Goal: Check status: Check status

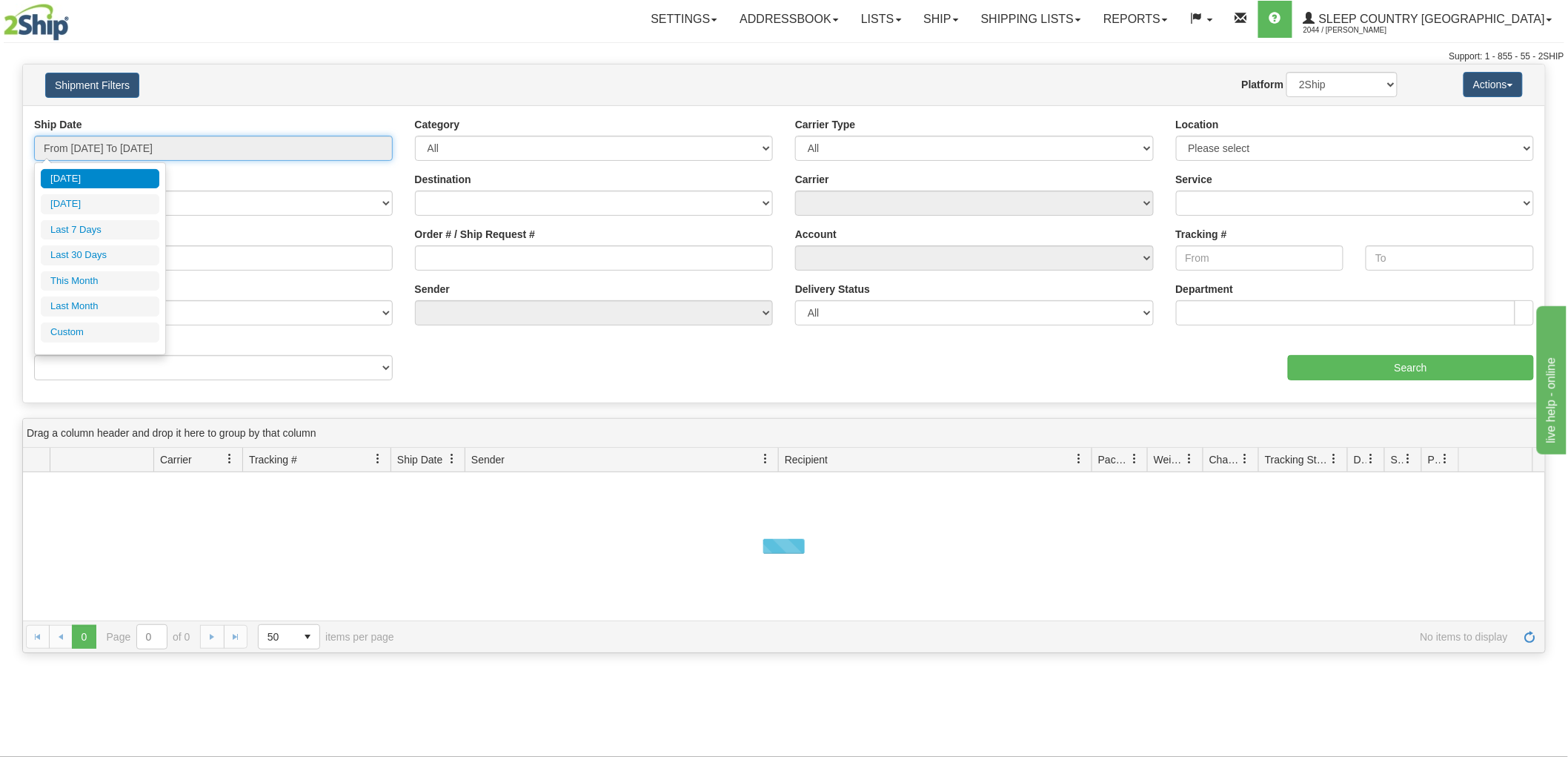
click at [137, 135] on input "From [DATE] To [DATE]" at bounding box center [213, 148] width 358 height 26
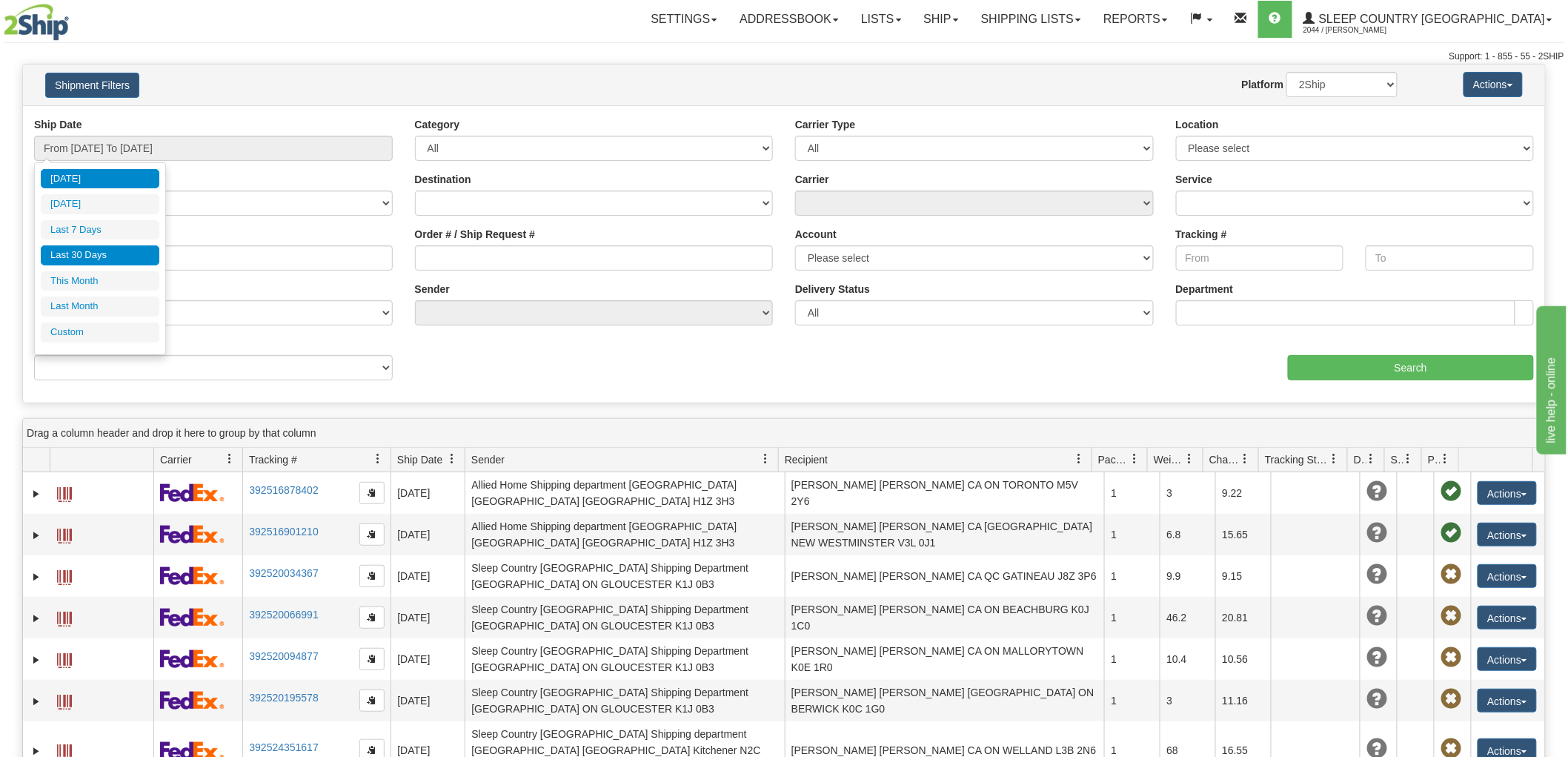
click at [109, 254] on li "Last 30 Days" at bounding box center [100, 255] width 118 height 20
type input "From [DATE] To [DATE]"
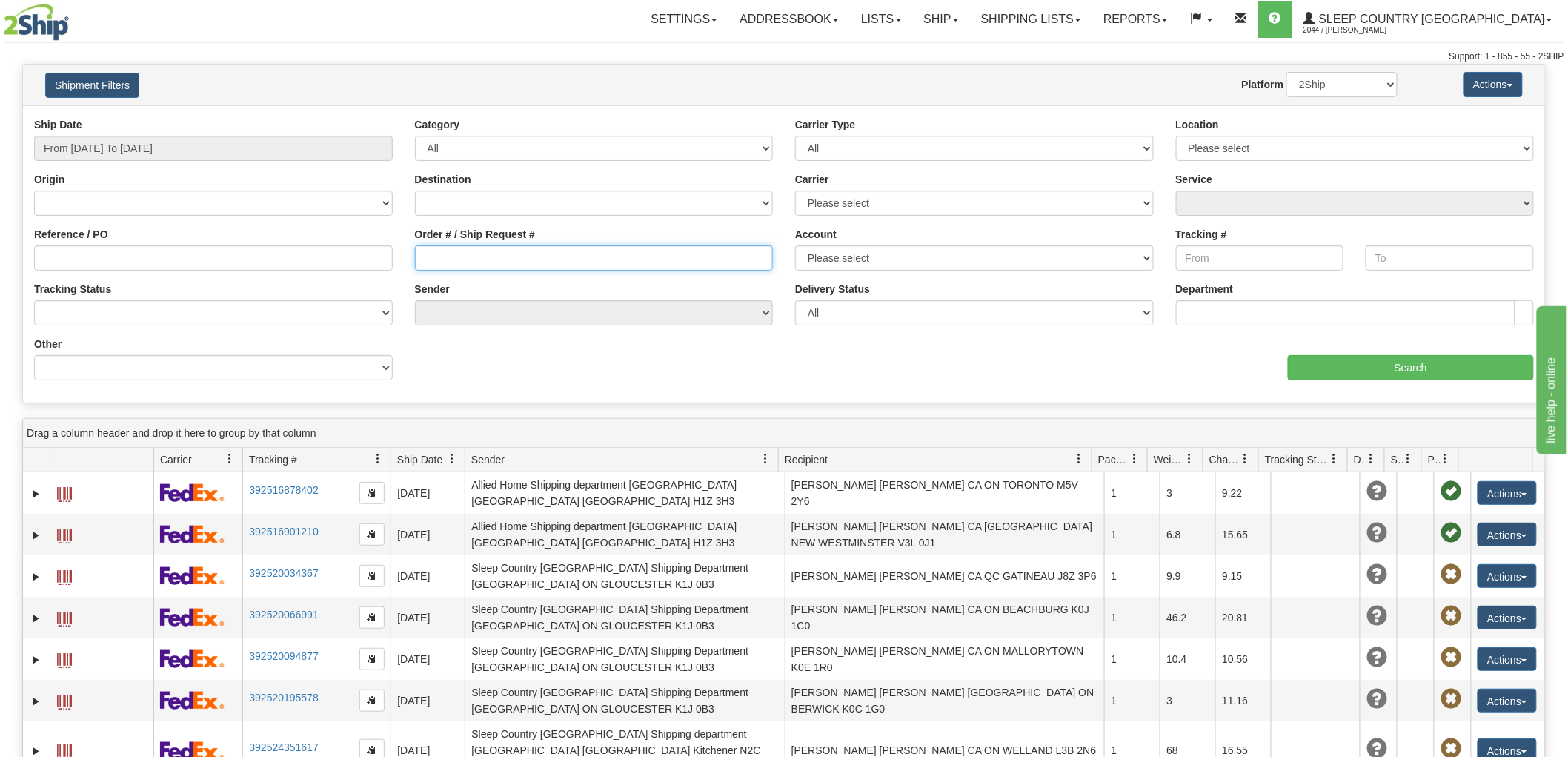
click at [504, 247] on input "Order # / Ship Request #" at bounding box center [594, 258] width 358 height 26
paste input "9000H986373"
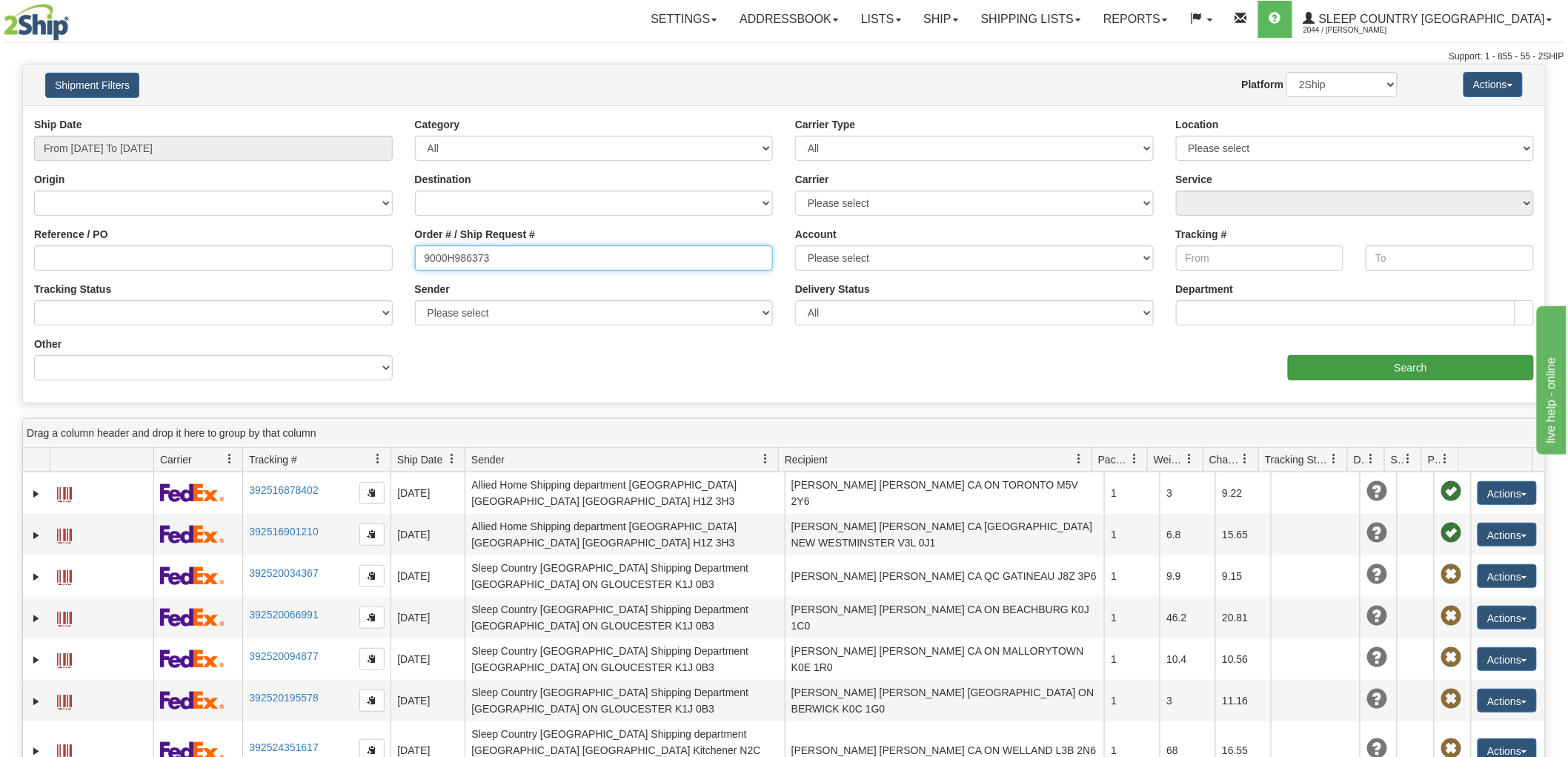
type input "9000H986373"
click at [1405, 358] on input "Search" at bounding box center [1411, 368] width 246 height 26
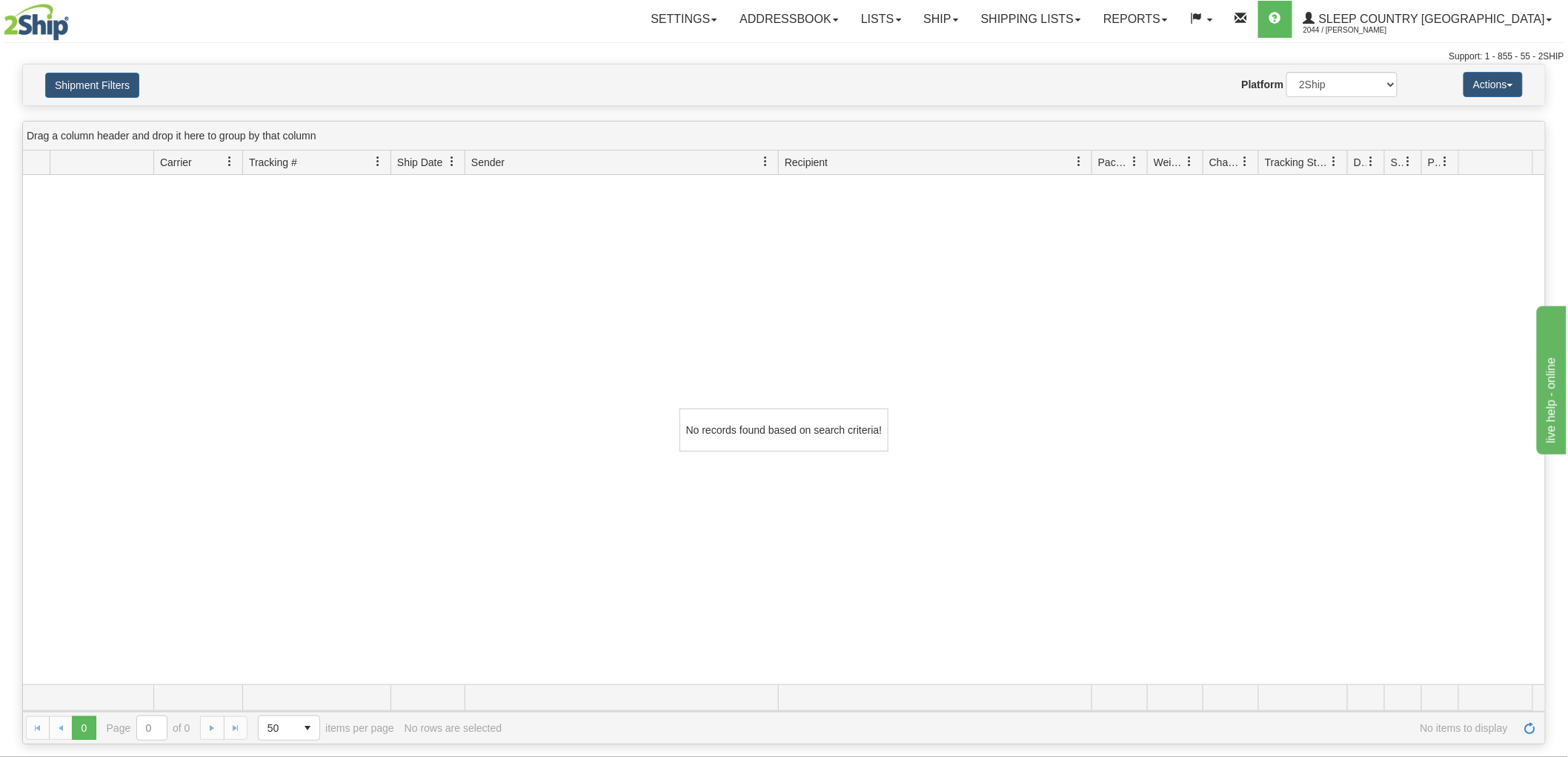
drag, startPoint x: 235, startPoint y: 387, endPoint x: 255, endPoint y: 360, distance: 33.6
click at [235, 387] on div "No records found based on search criteria!" at bounding box center [784, 429] width 1522 height 509
click at [80, 79] on button "Shipment Filters" at bounding box center [92, 85] width 94 height 26
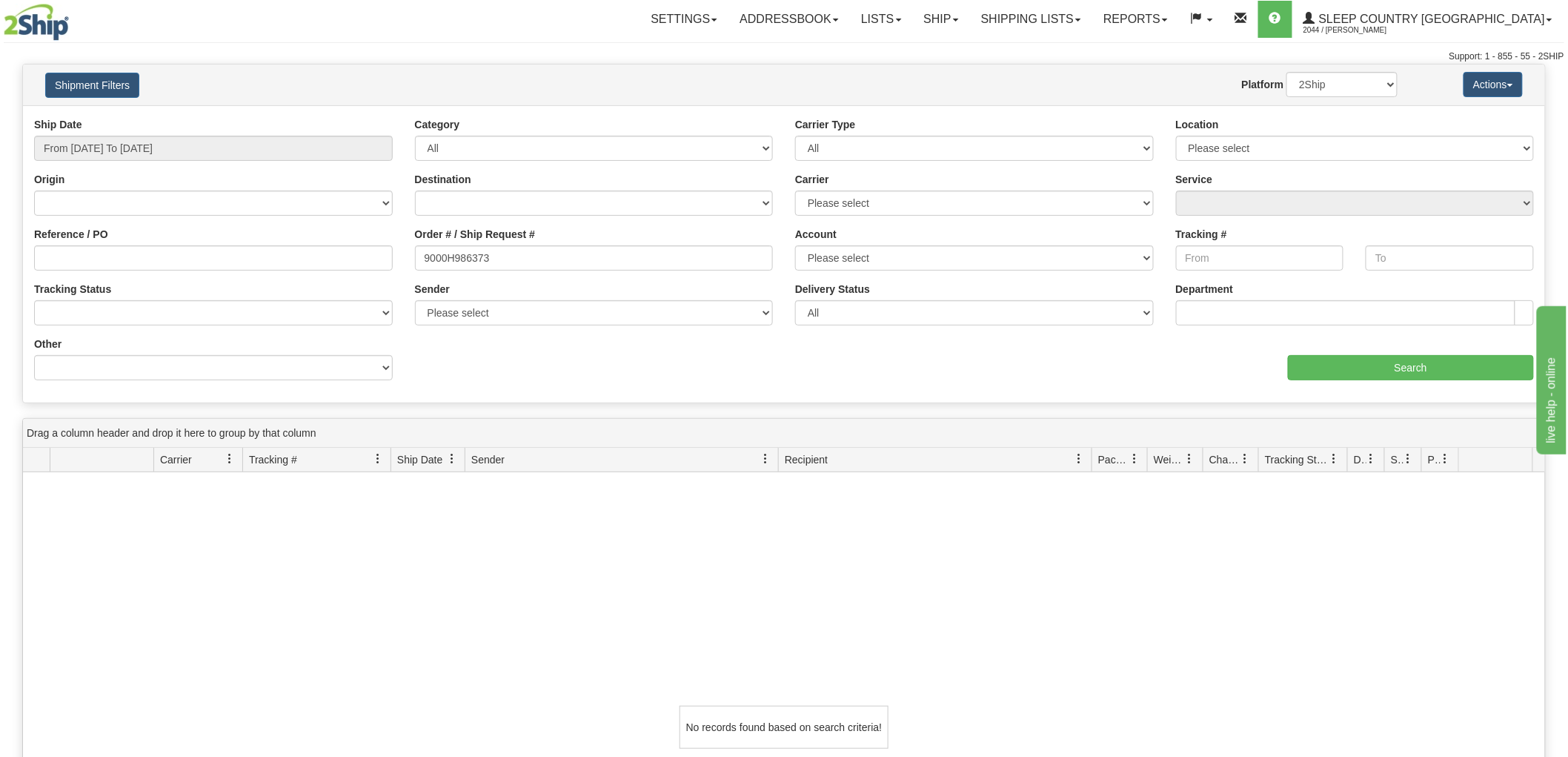
click at [1025, 662] on div "No records found based on search criteria!" at bounding box center [784, 727] width 1522 height 509
click at [1335, 76] on select "2Ship Imported" at bounding box center [1342, 84] width 112 height 26
select select "1"
click at [1286, 72] on select "2Ship Imported" at bounding box center [1342, 84] width 112 height 26
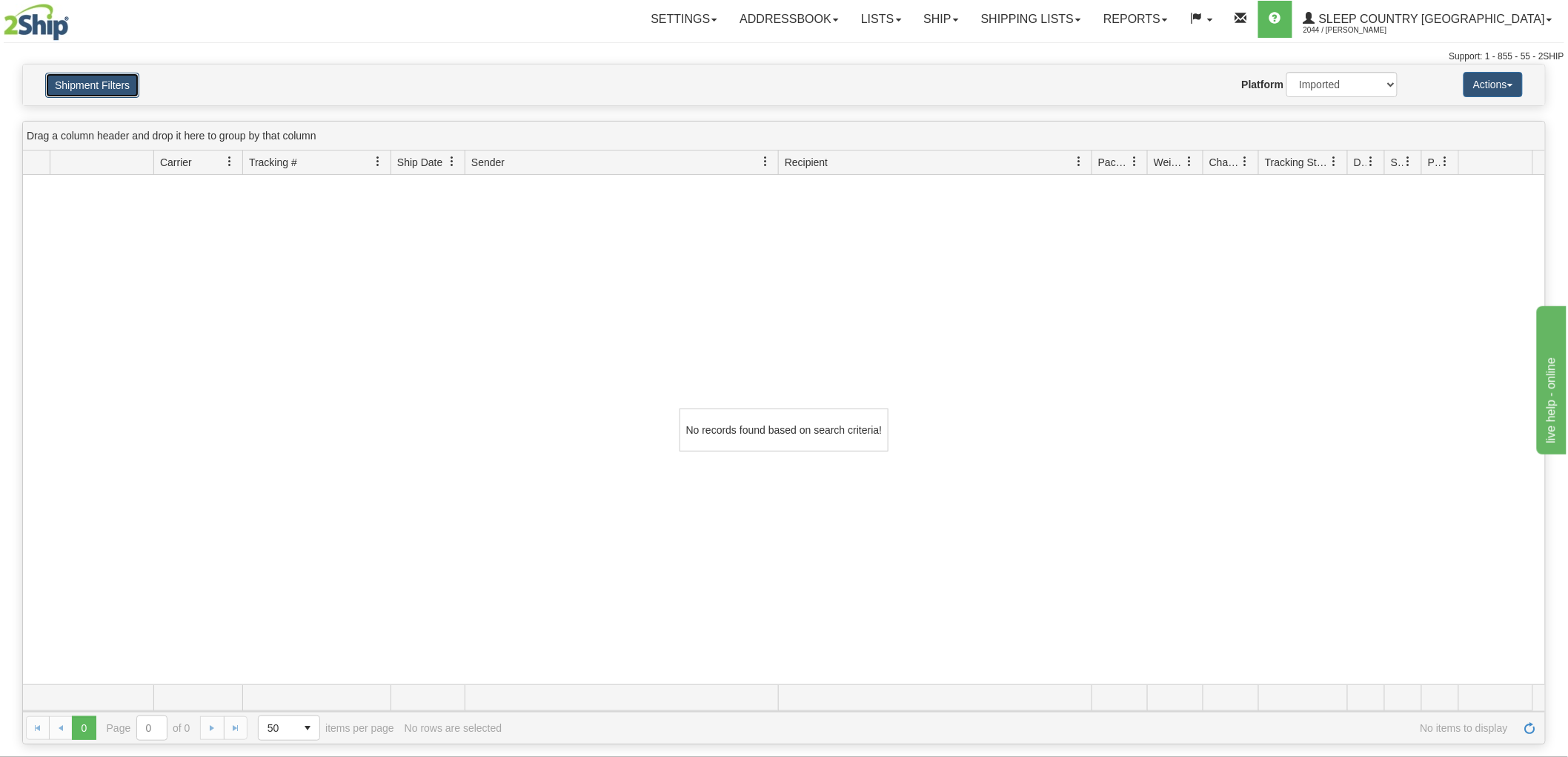
click at [100, 84] on button "Shipment Filters" at bounding box center [92, 85] width 94 height 26
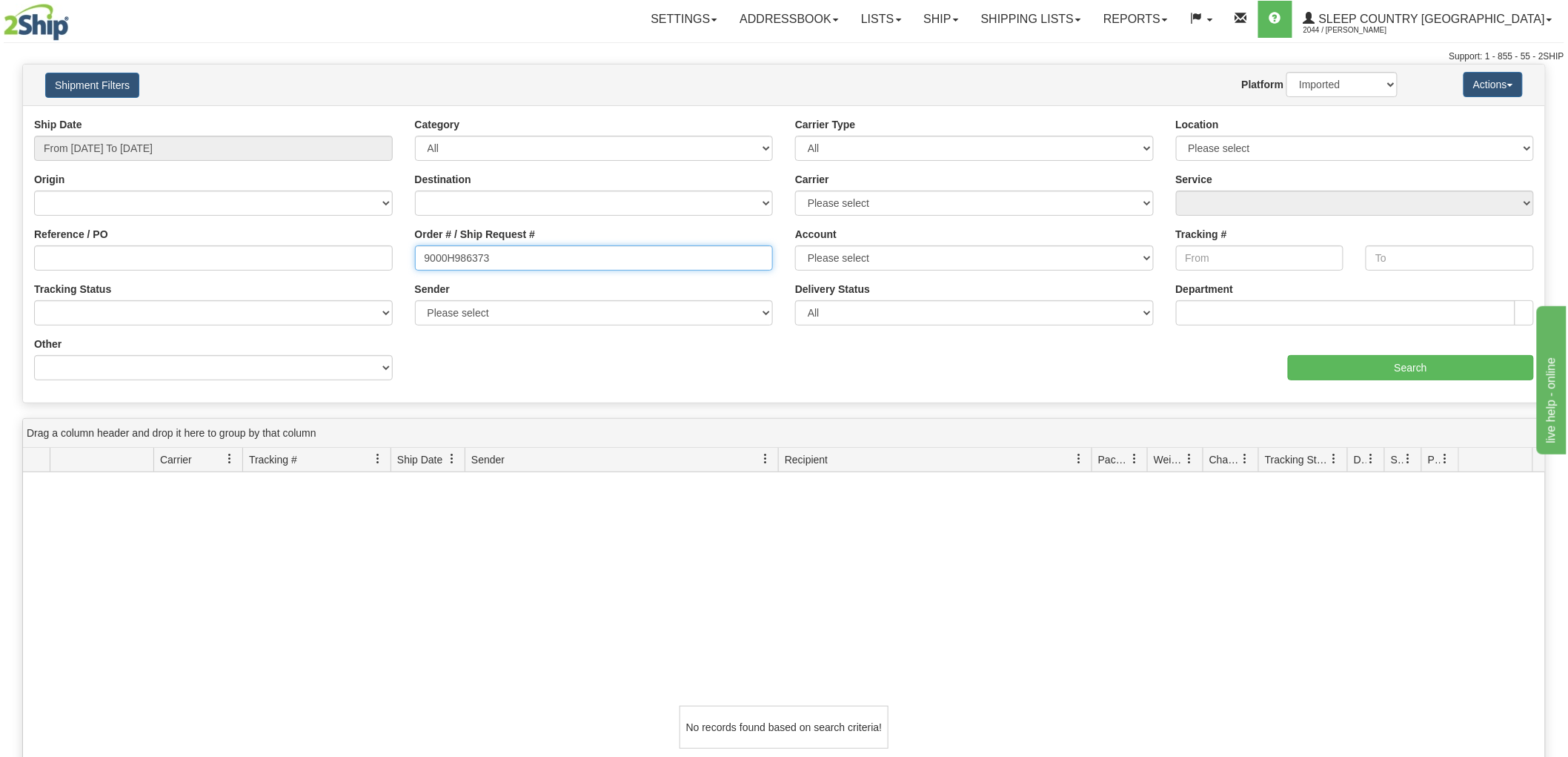
click at [587, 255] on input "9000H986373" at bounding box center [594, 258] width 358 height 26
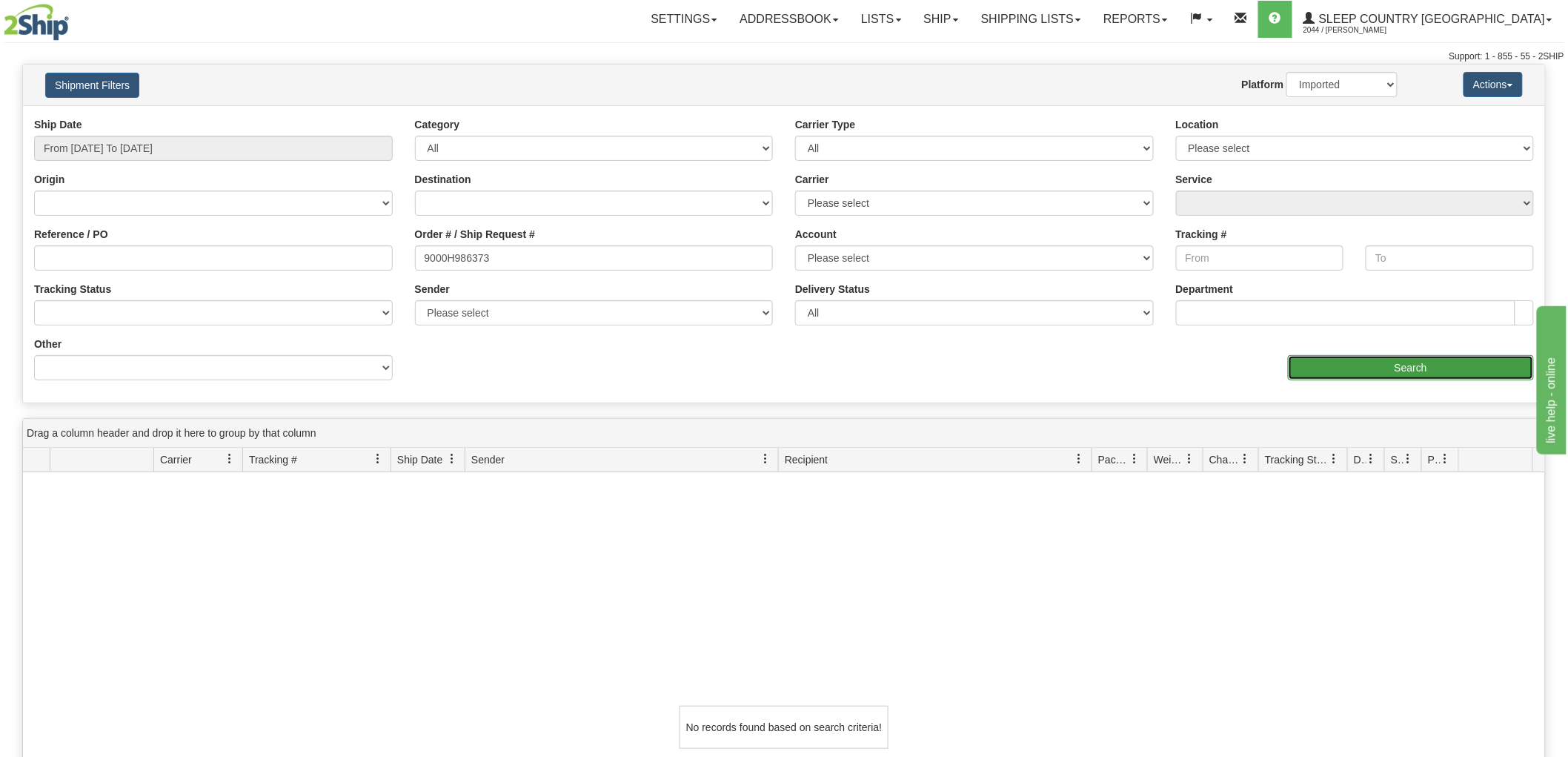
click at [1349, 370] on input "Search" at bounding box center [1411, 368] width 246 height 26
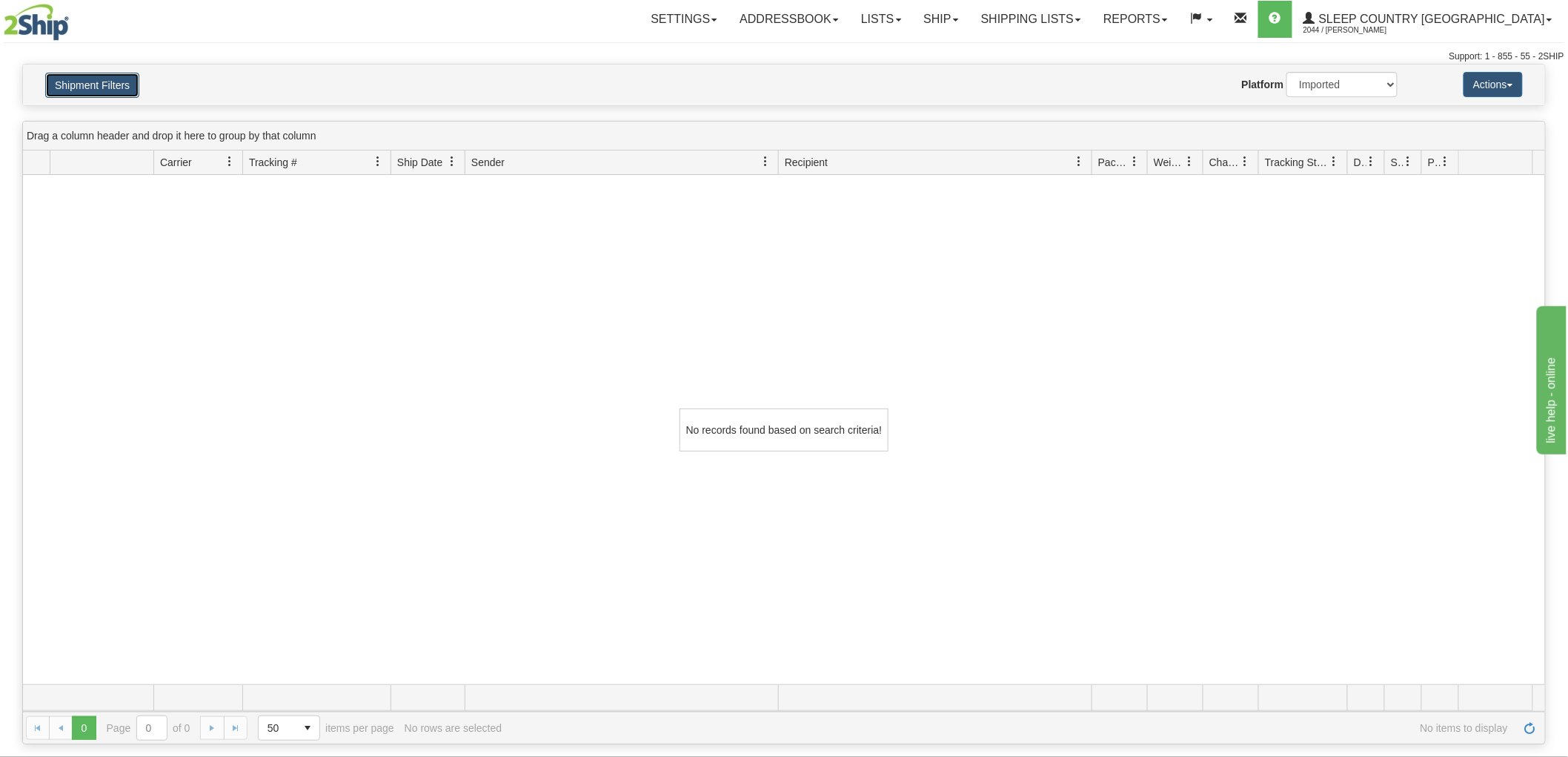
click at [54, 77] on button "Shipment Filters" at bounding box center [92, 85] width 94 height 26
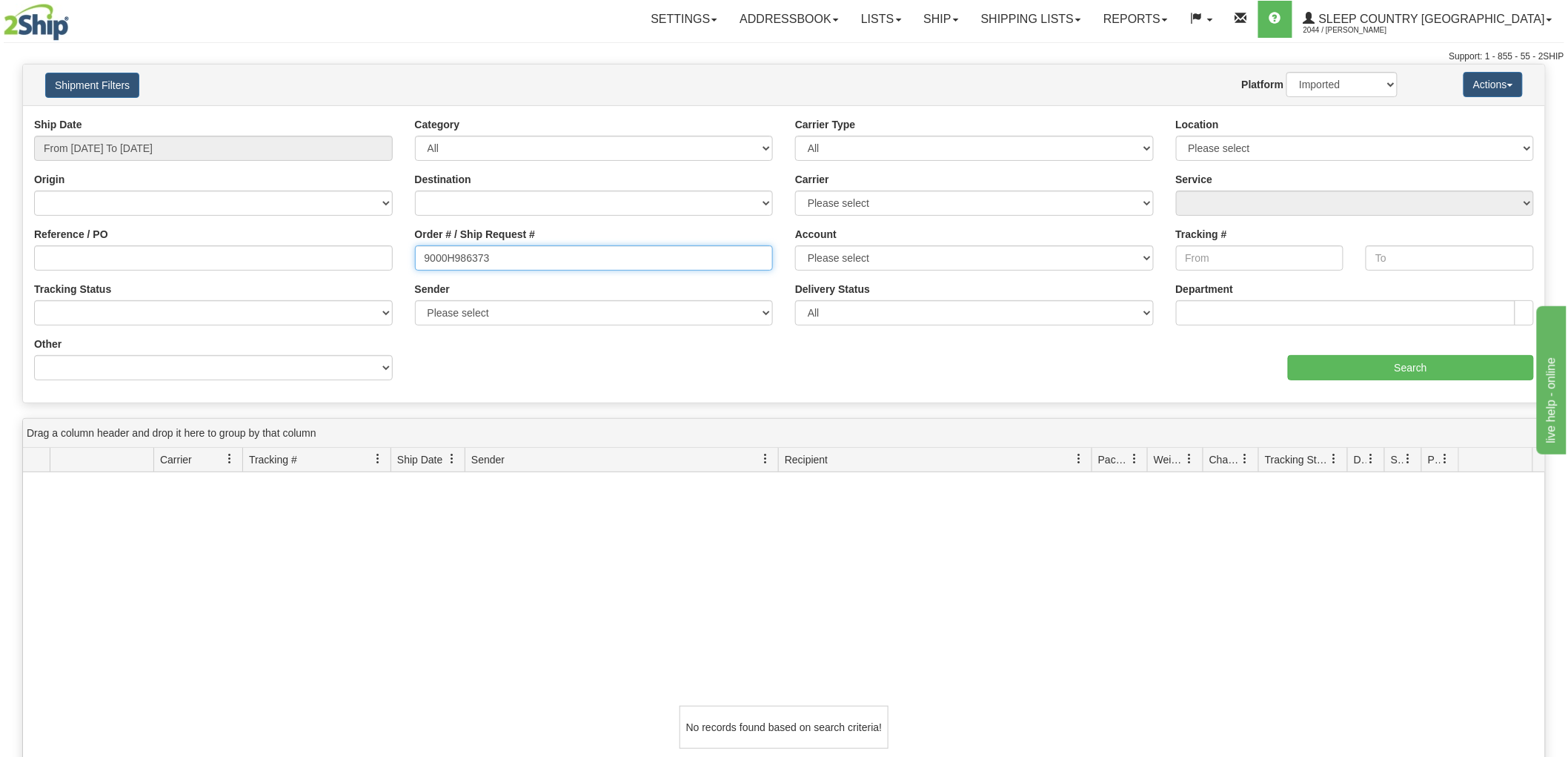
click at [536, 255] on input "9000H986373" at bounding box center [594, 258] width 358 height 26
click at [295, 261] on input "Reference / PO" at bounding box center [213, 258] width 358 height 26
paste input "9000H986373"
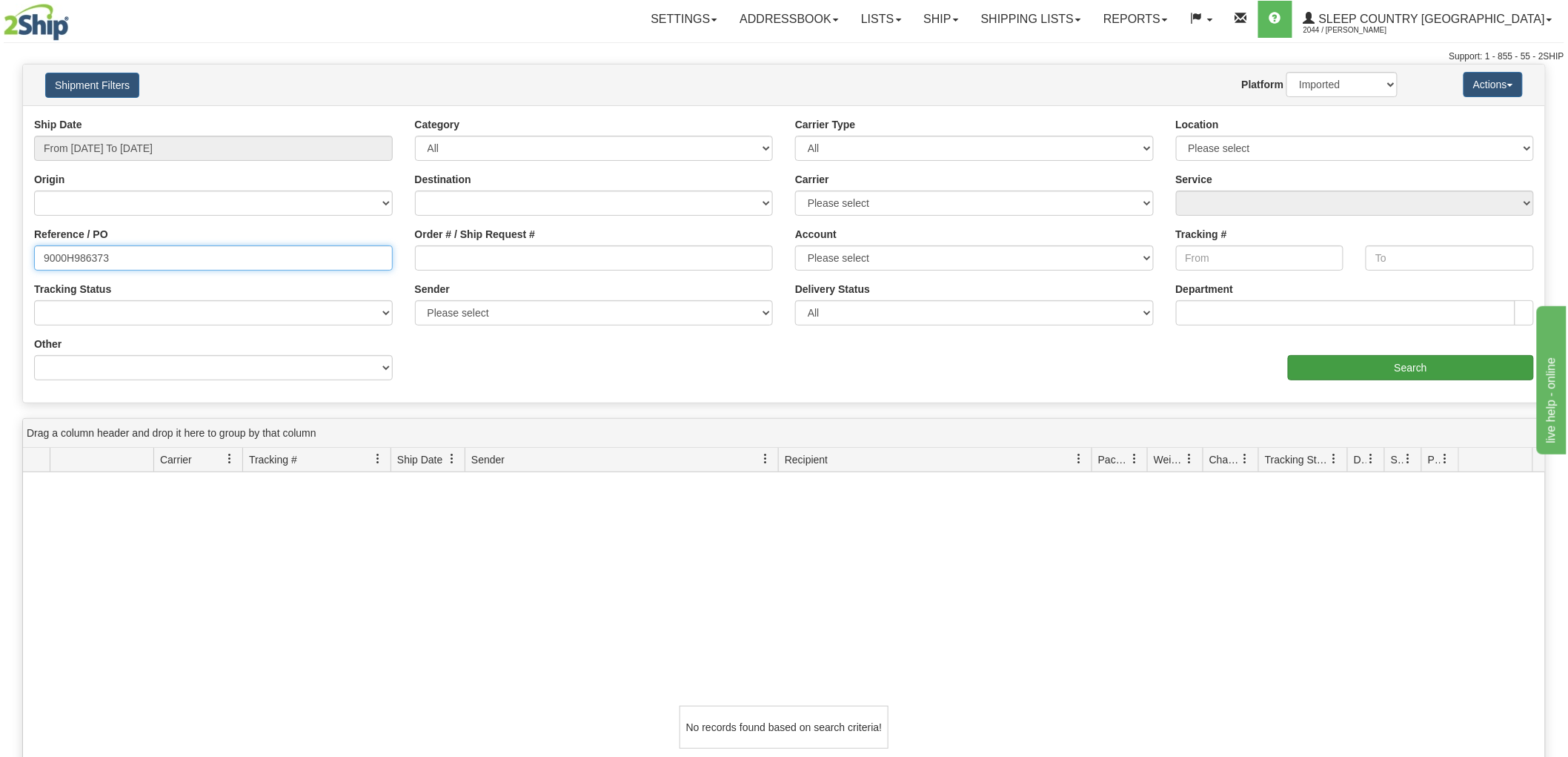
type input "9000H986373"
click at [1367, 370] on input "Search" at bounding box center [1411, 368] width 246 height 26
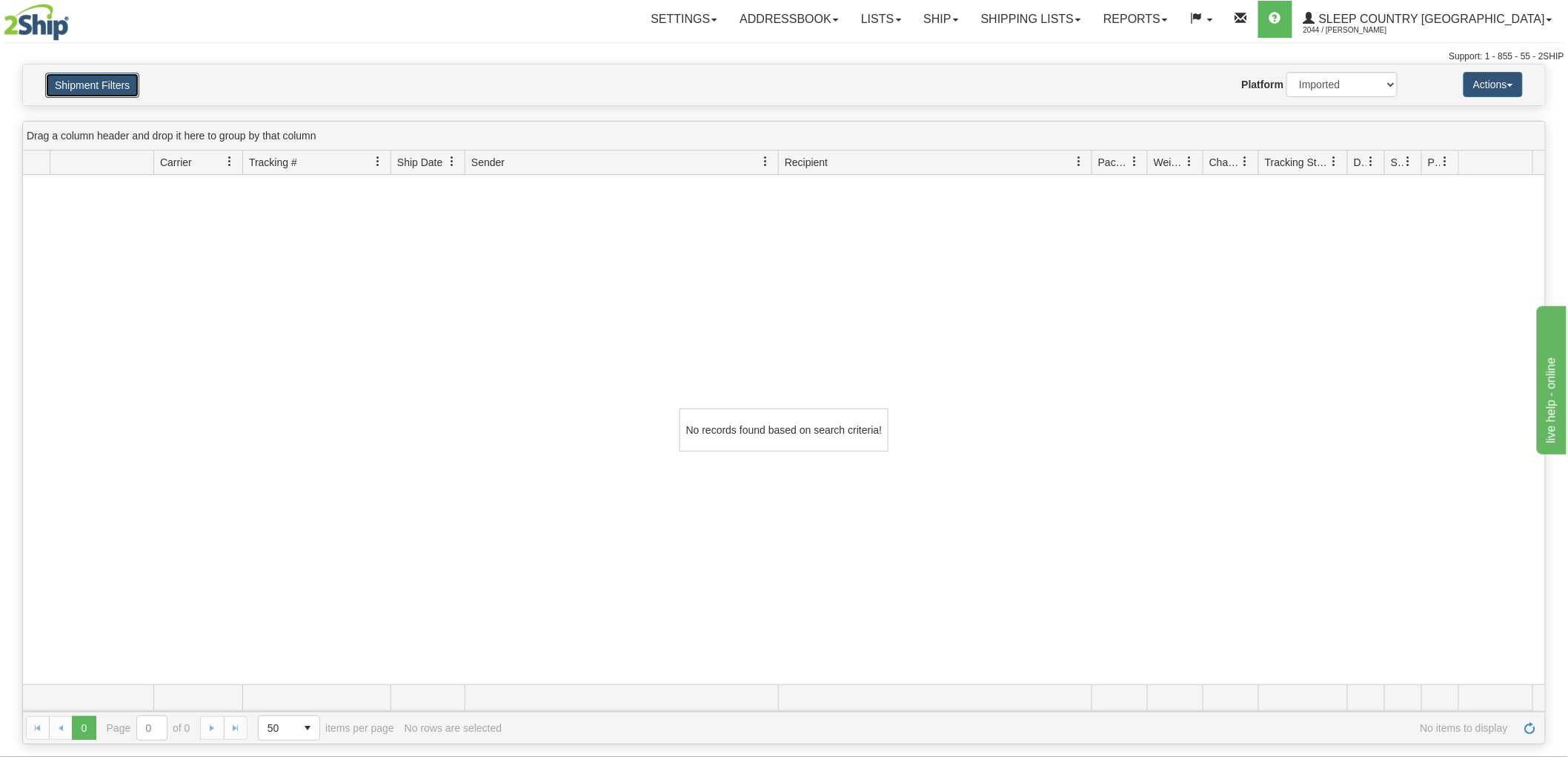
click at [131, 83] on button "Shipment Filters" at bounding box center [92, 85] width 94 height 26
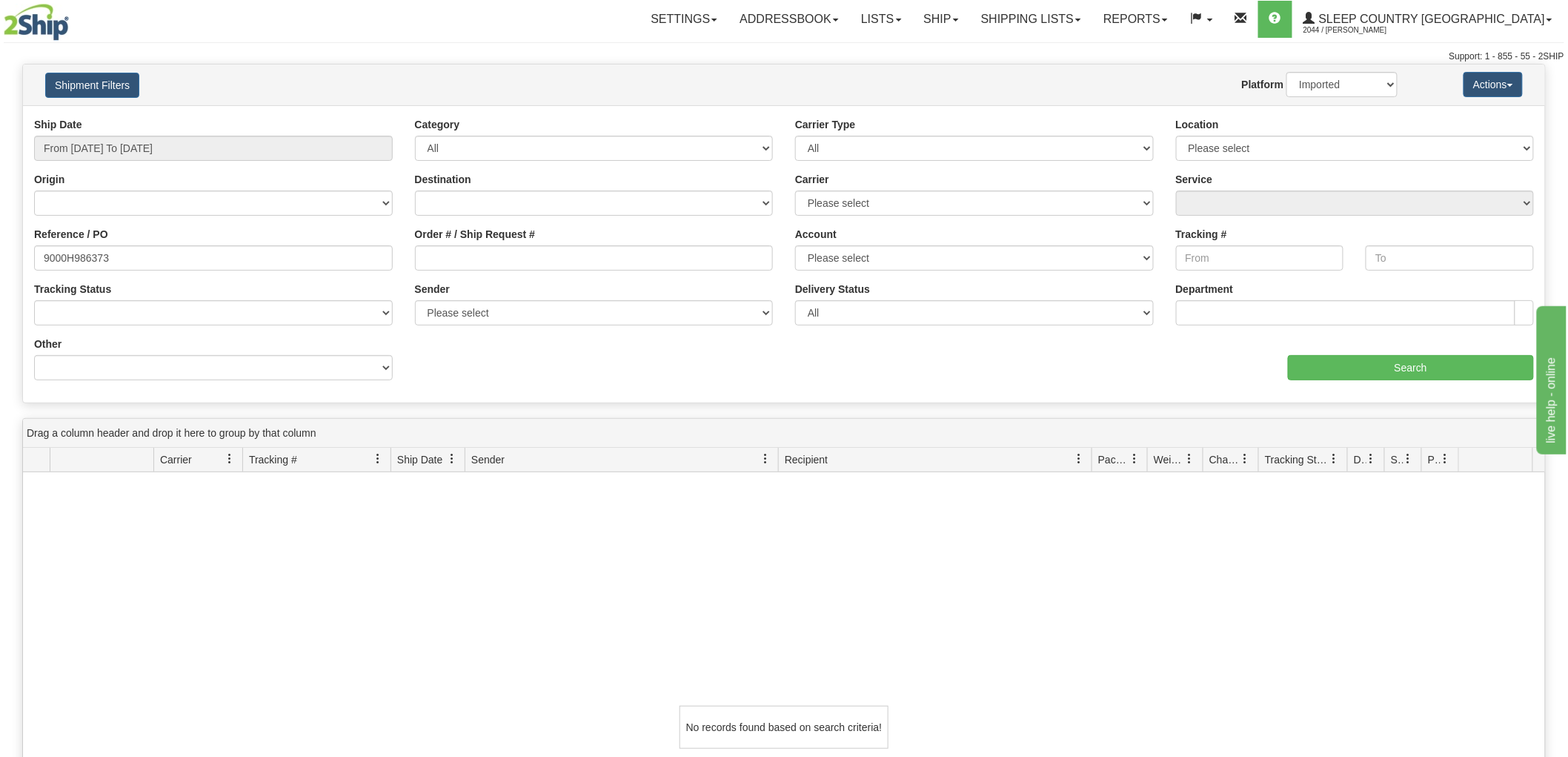
click at [274, 515] on div "No records found based on search criteria!" at bounding box center [784, 727] width 1522 height 509
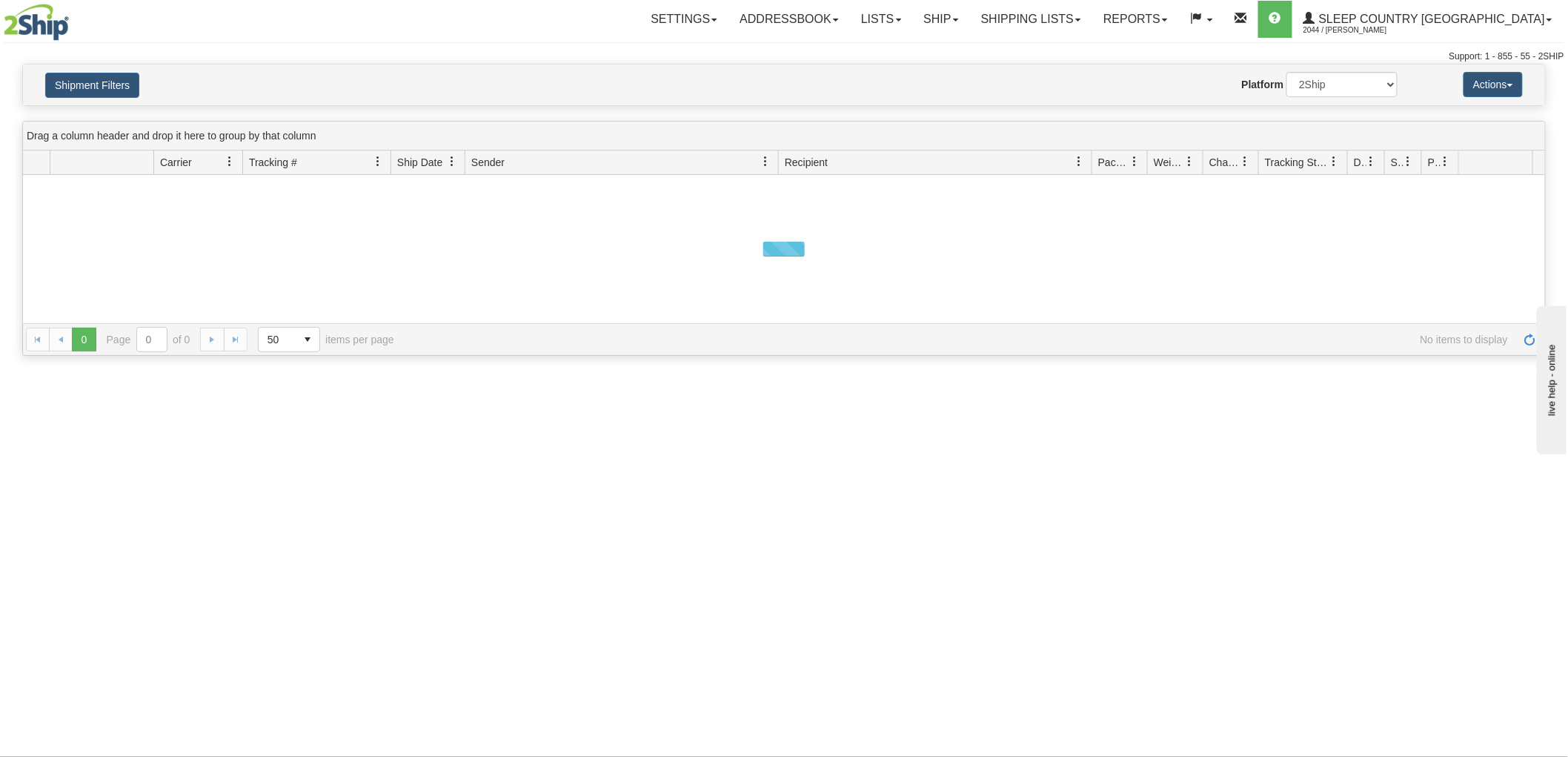
click at [83, 84] on button "Shipment Filters" at bounding box center [92, 85] width 94 height 26
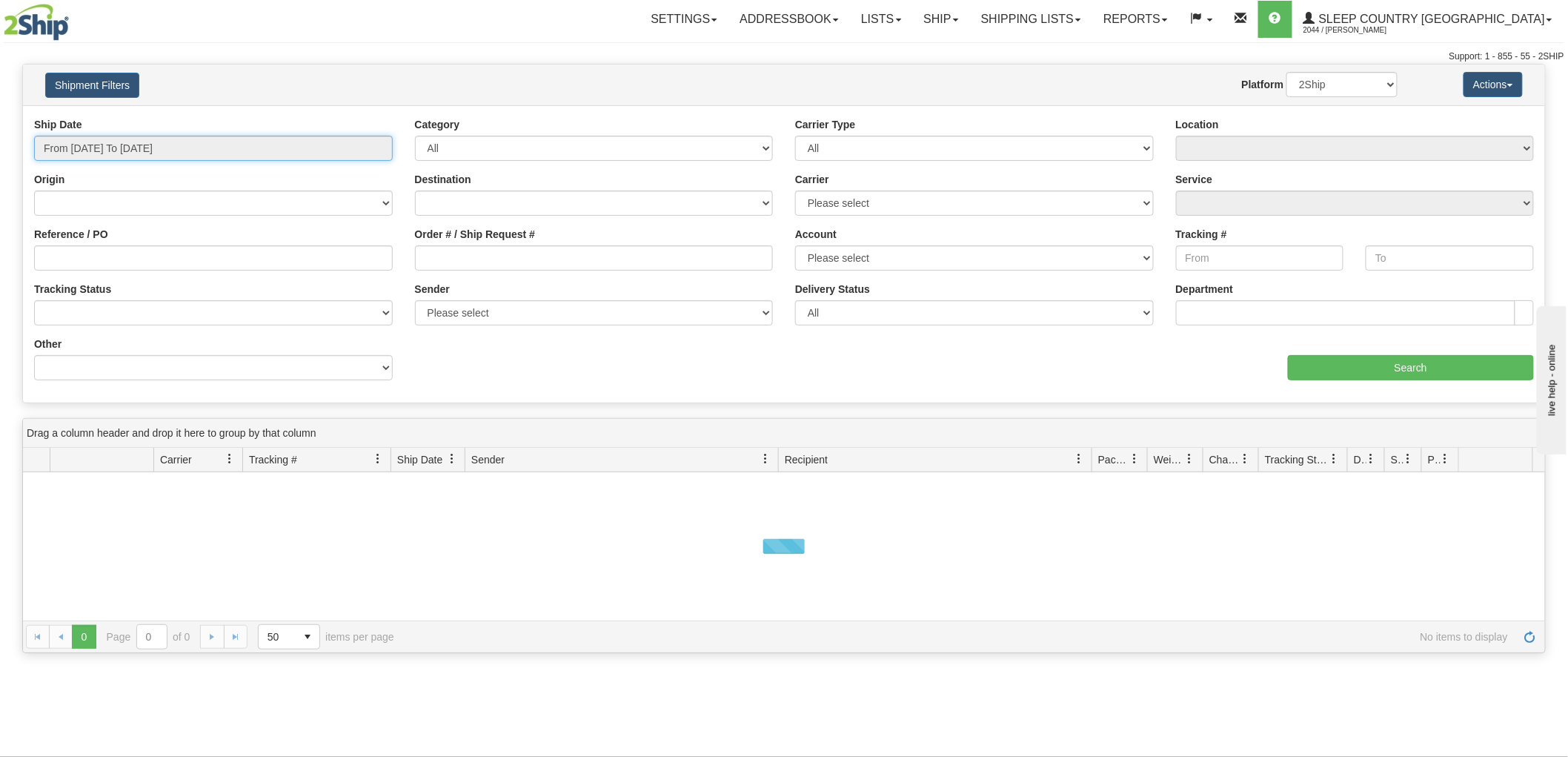
click at [122, 144] on input "From [DATE] To [DATE]" at bounding box center [213, 148] width 358 height 26
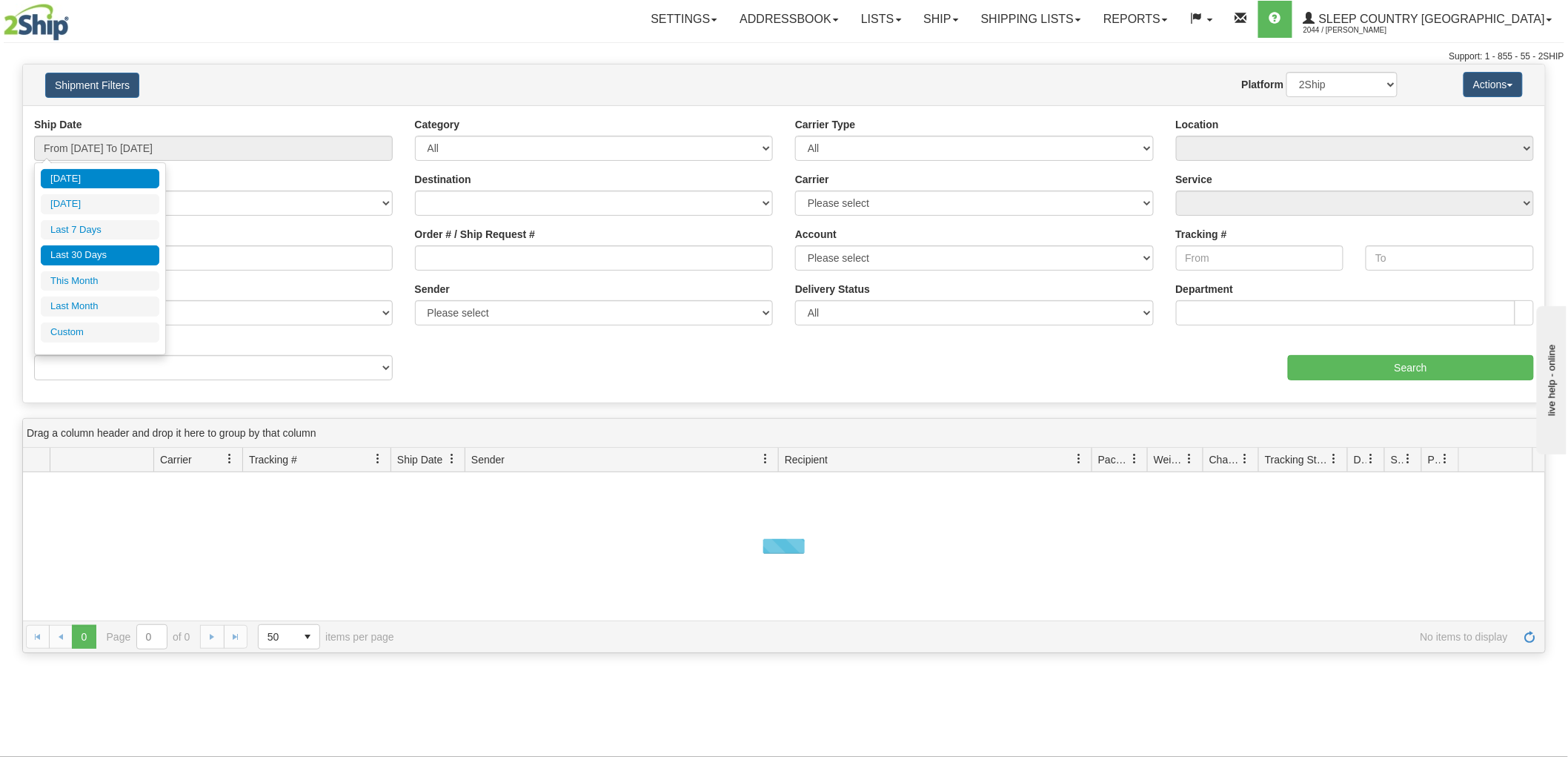
click at [124, 250] on li "Last 30 Days" at bounding box center [100, 255] width 118 height 20
type input "From [DATE] To [DATE]"
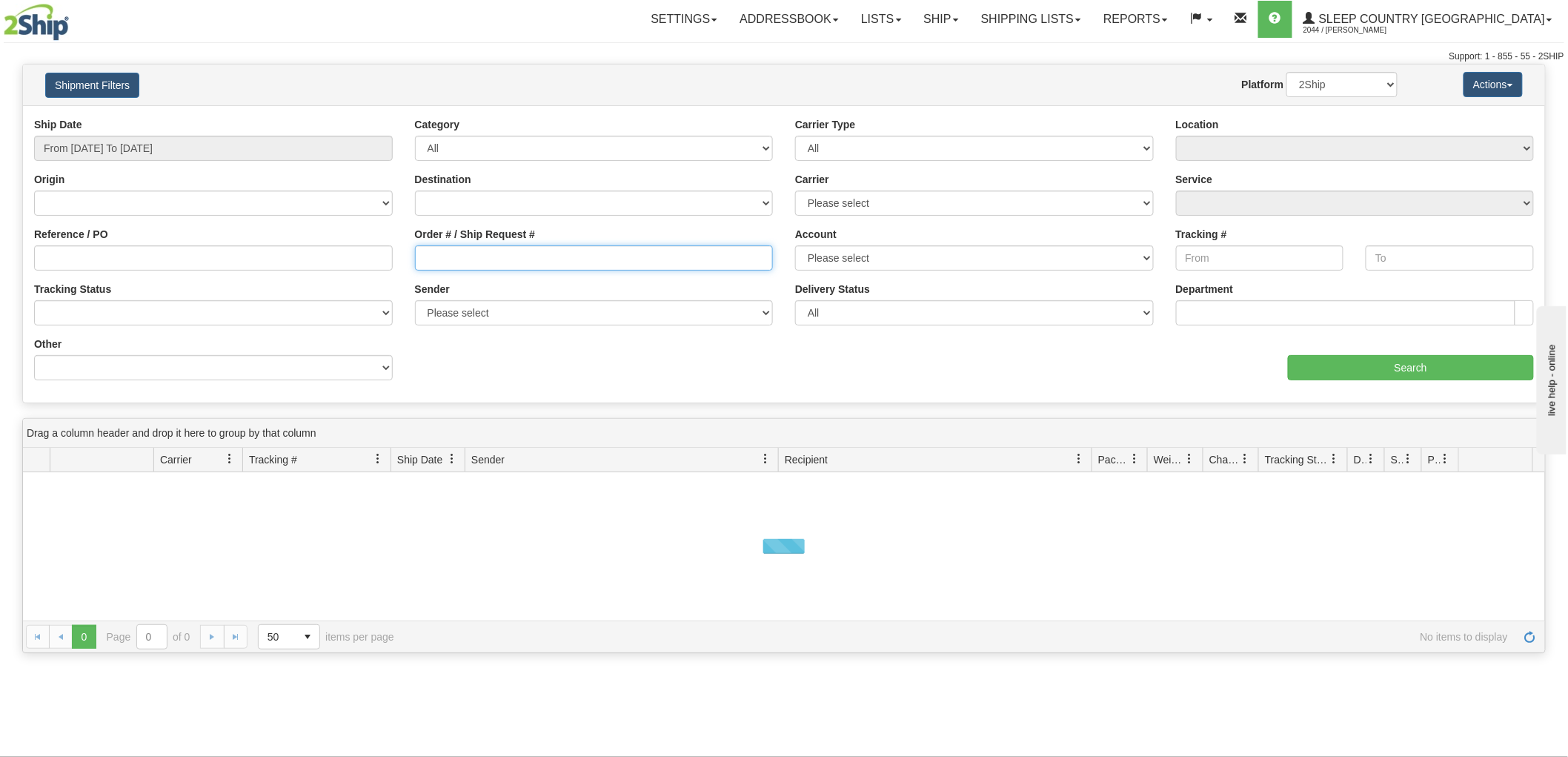
drag, startPoint x: 515, startPoint y: 252, endPoint x: 562, endPoint y: 252, distance: 47.0
click at [519, 252] on input "Order # / Ship Request #" at bounding box center [594, 258] width 358 height 26
paste input "392240280939,"
type input "392240280939,"
drag, startPoint x: 1232, startPoint y: 266, endPoint x: 1319, endPoint y: 312, distance: 98.4
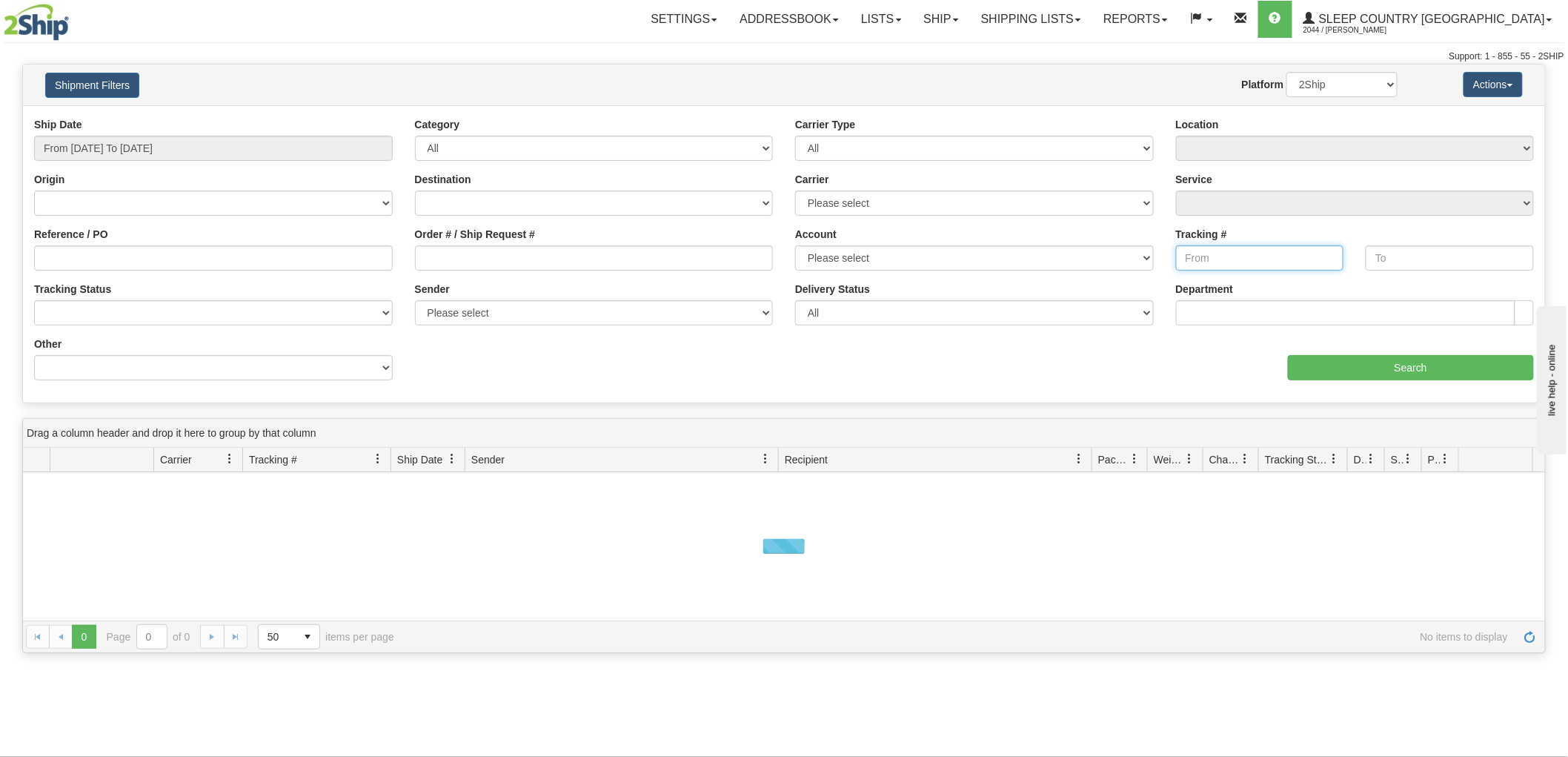
click at [1233, 265] on input "Tracking #" at bounding box center [1261, 258] width 169 height 26
paste input "392240280939,"
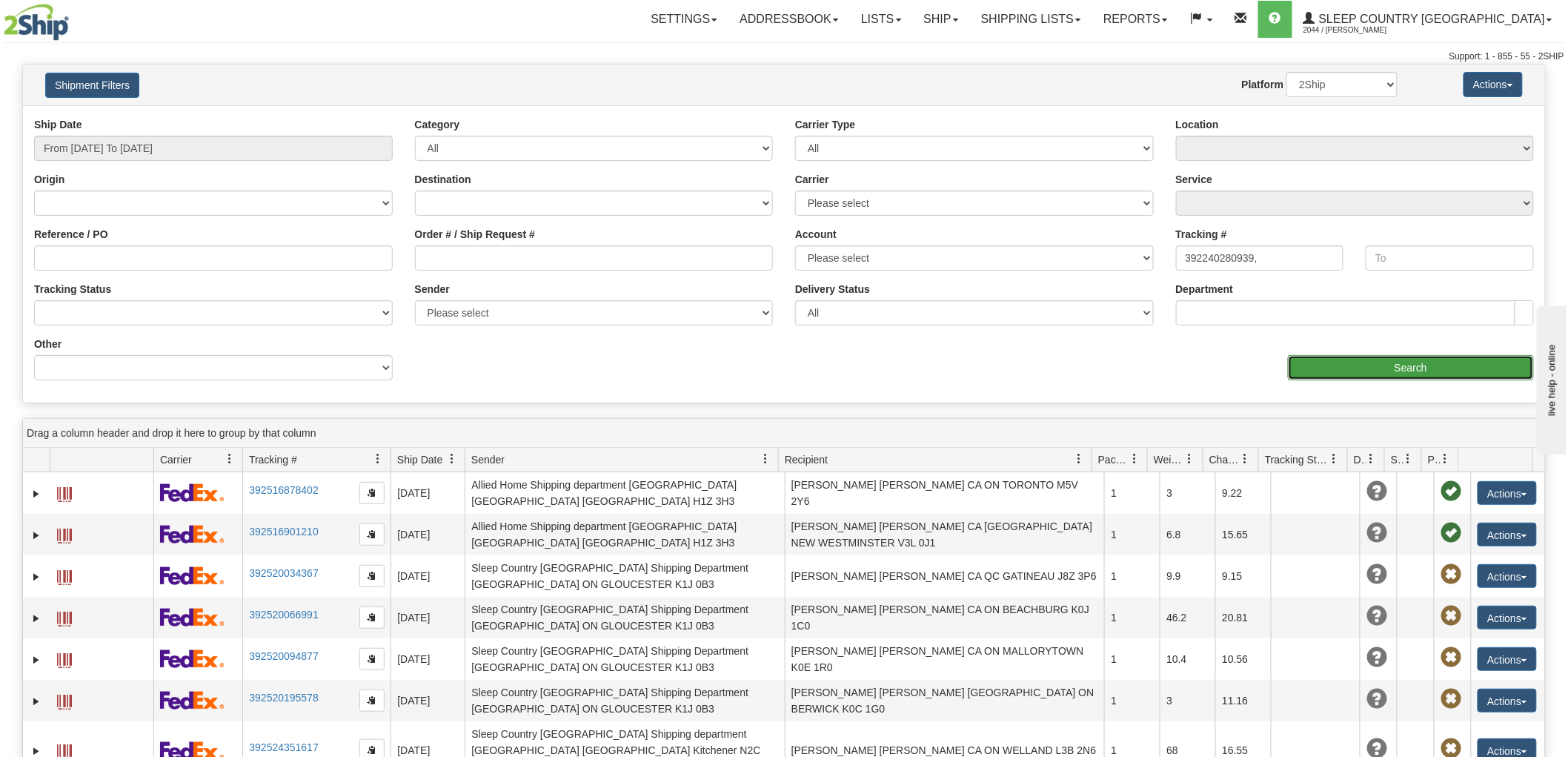
click at [1401, 364] on input "Search" at bounding box center [1411, 368] width 246 height 26
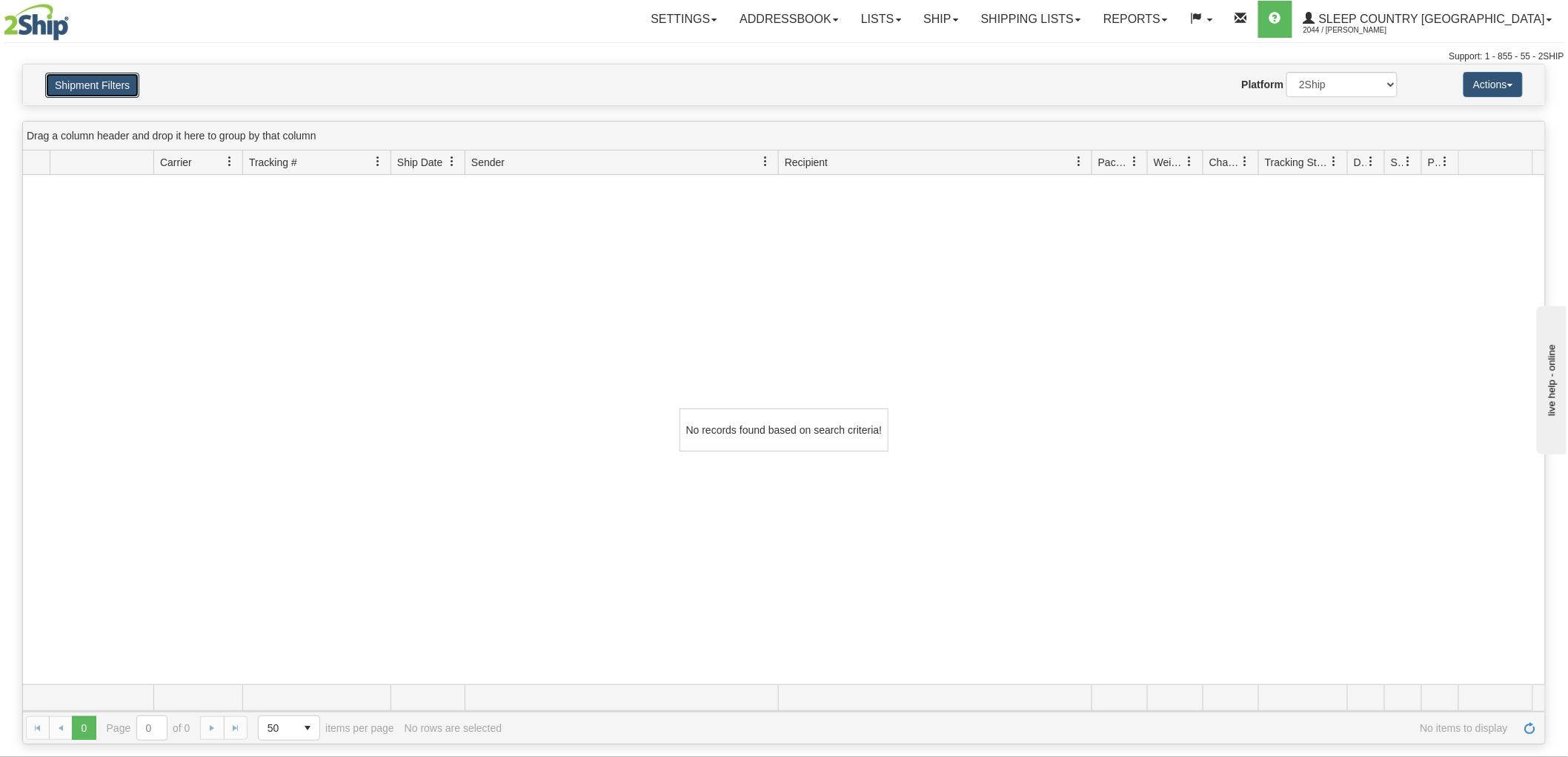
drag, startPoint x: 92, startPoint y: 83, endPoint x: 321, endPoint y: 150, distance: 238.6
click at [91, 83] on button "Shipment Filters" at bounding box center [92, 85] width 94 height 26
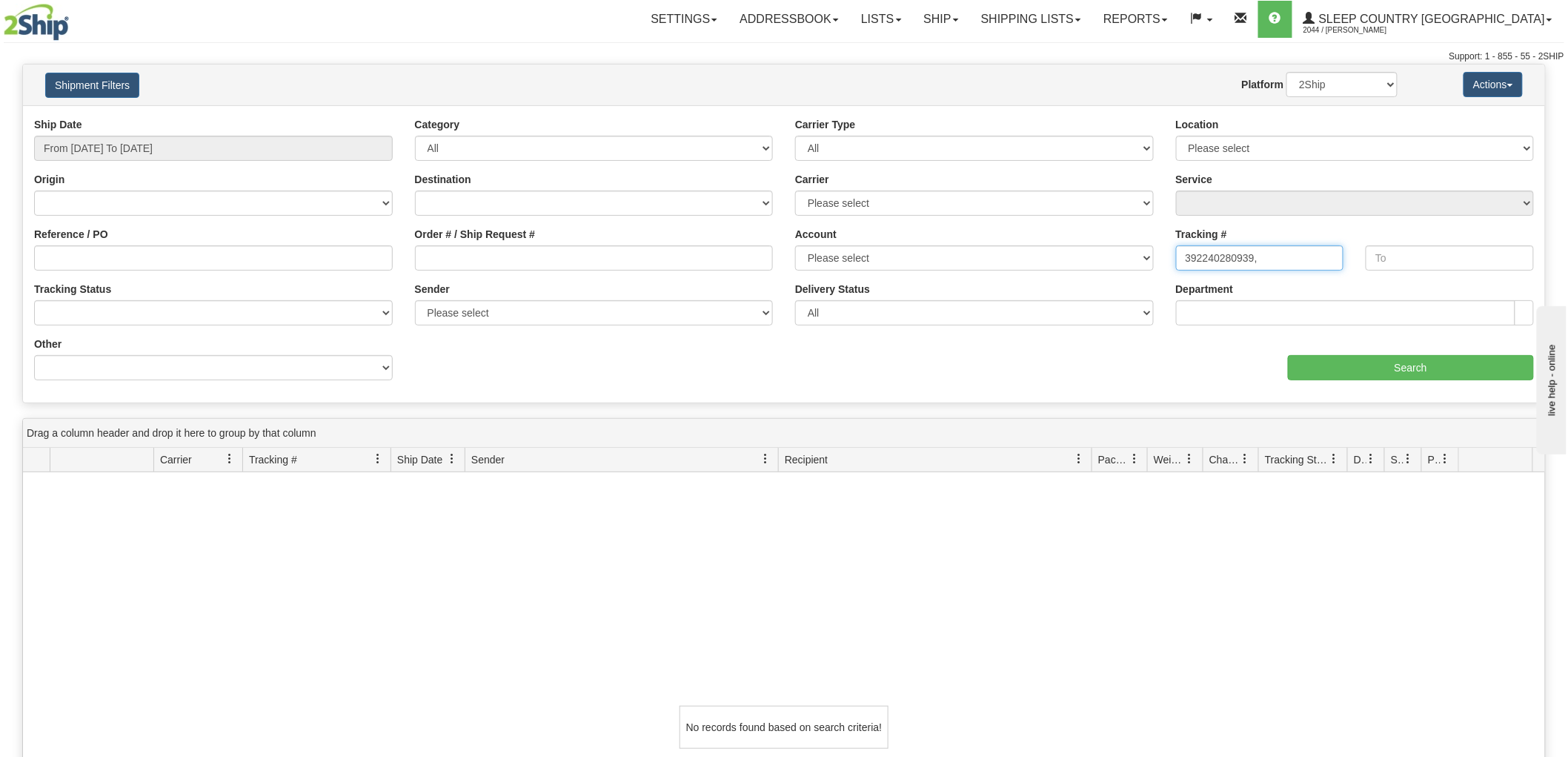
click at [1273, 267] on input "392240280939," at bounding box center [1261, 258] width 169 height 26
type input "392240280939"
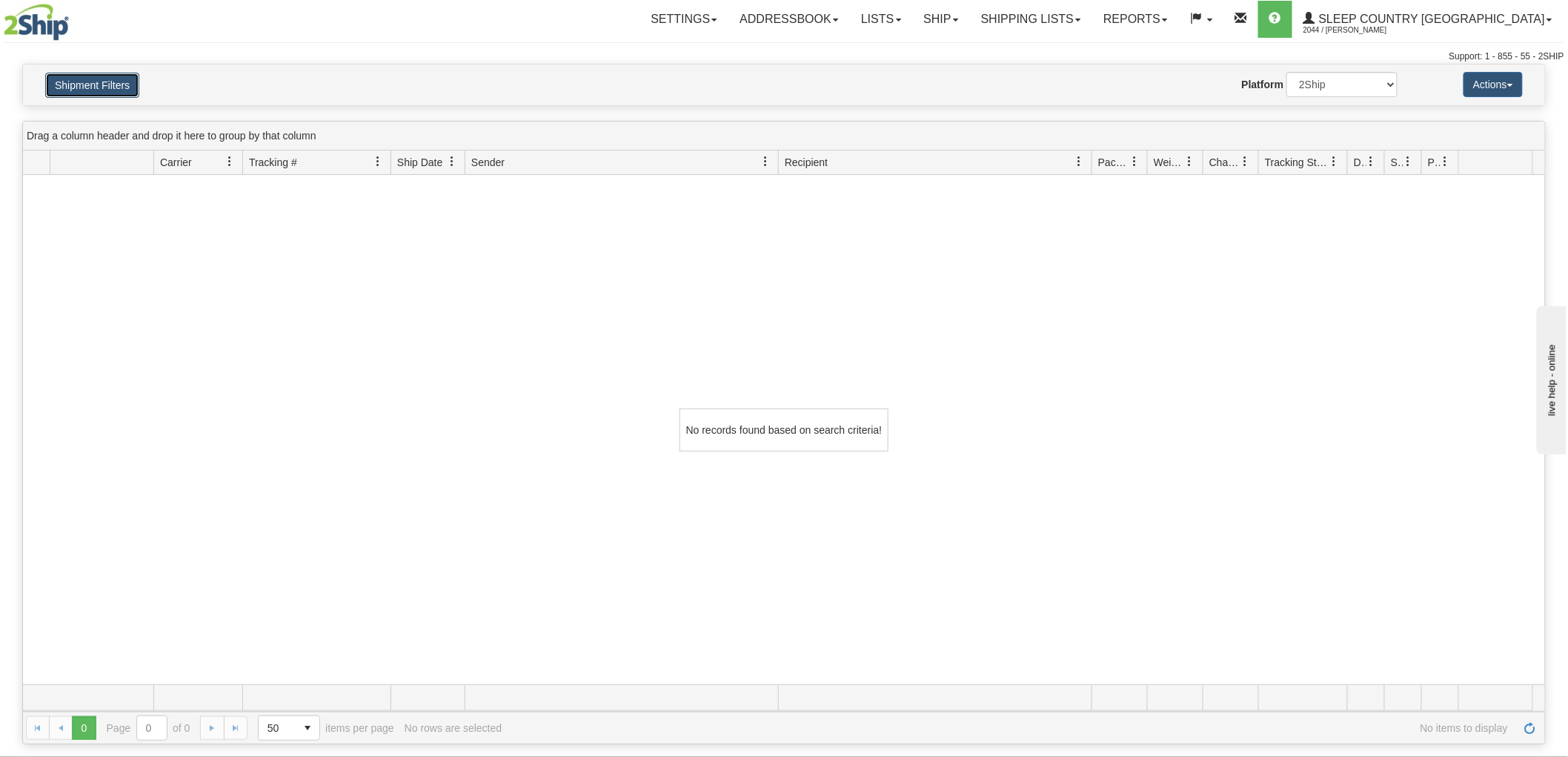
click at [129, 78] on button "Shipment Filters" at bounding box center [92, 85] width 94 height 26
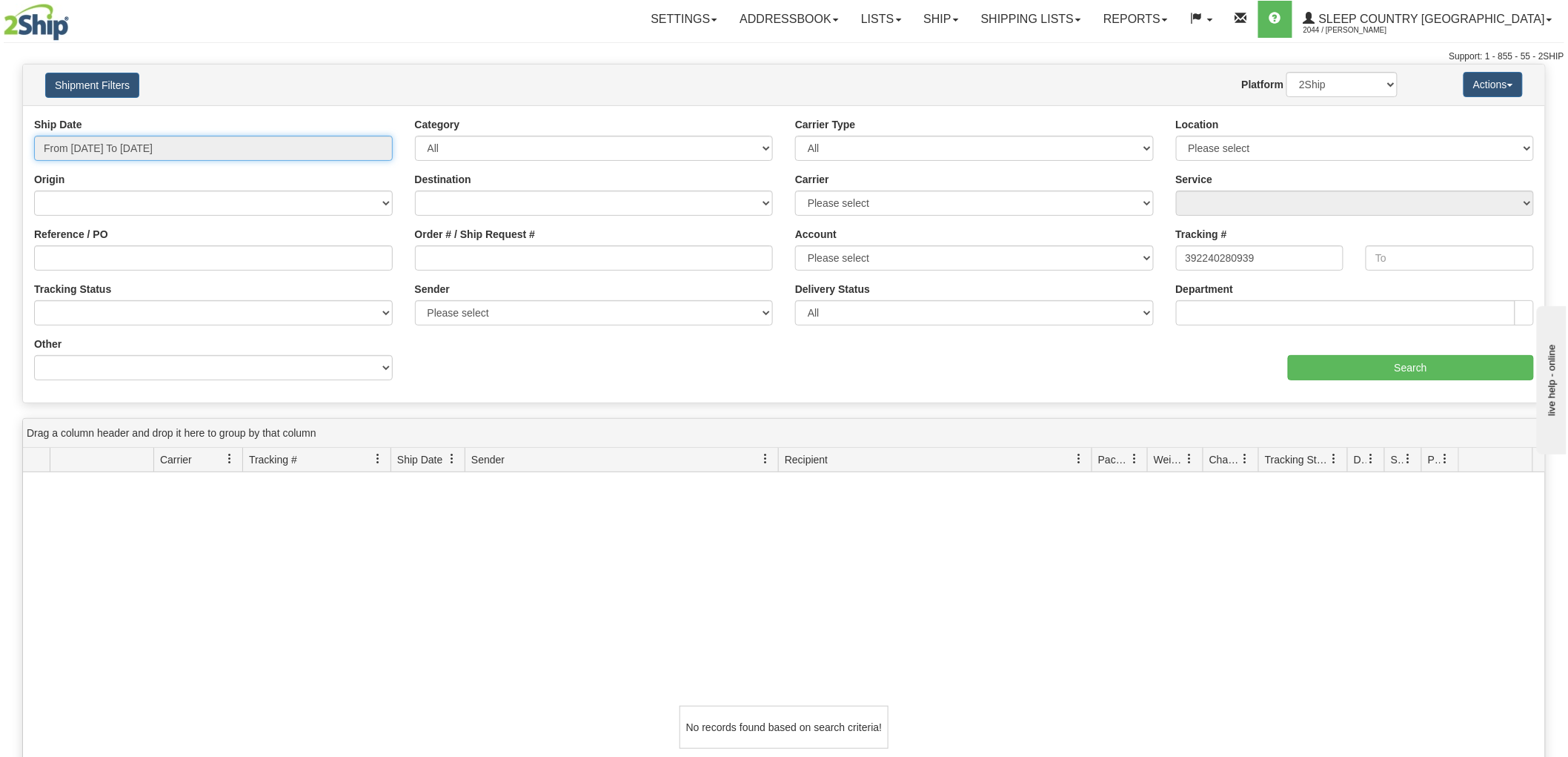
click at [146, 146] on input "From [DATE] To [DATE]" at bounding box center [213, 148] width 358 height 26
type input "[DATE]"
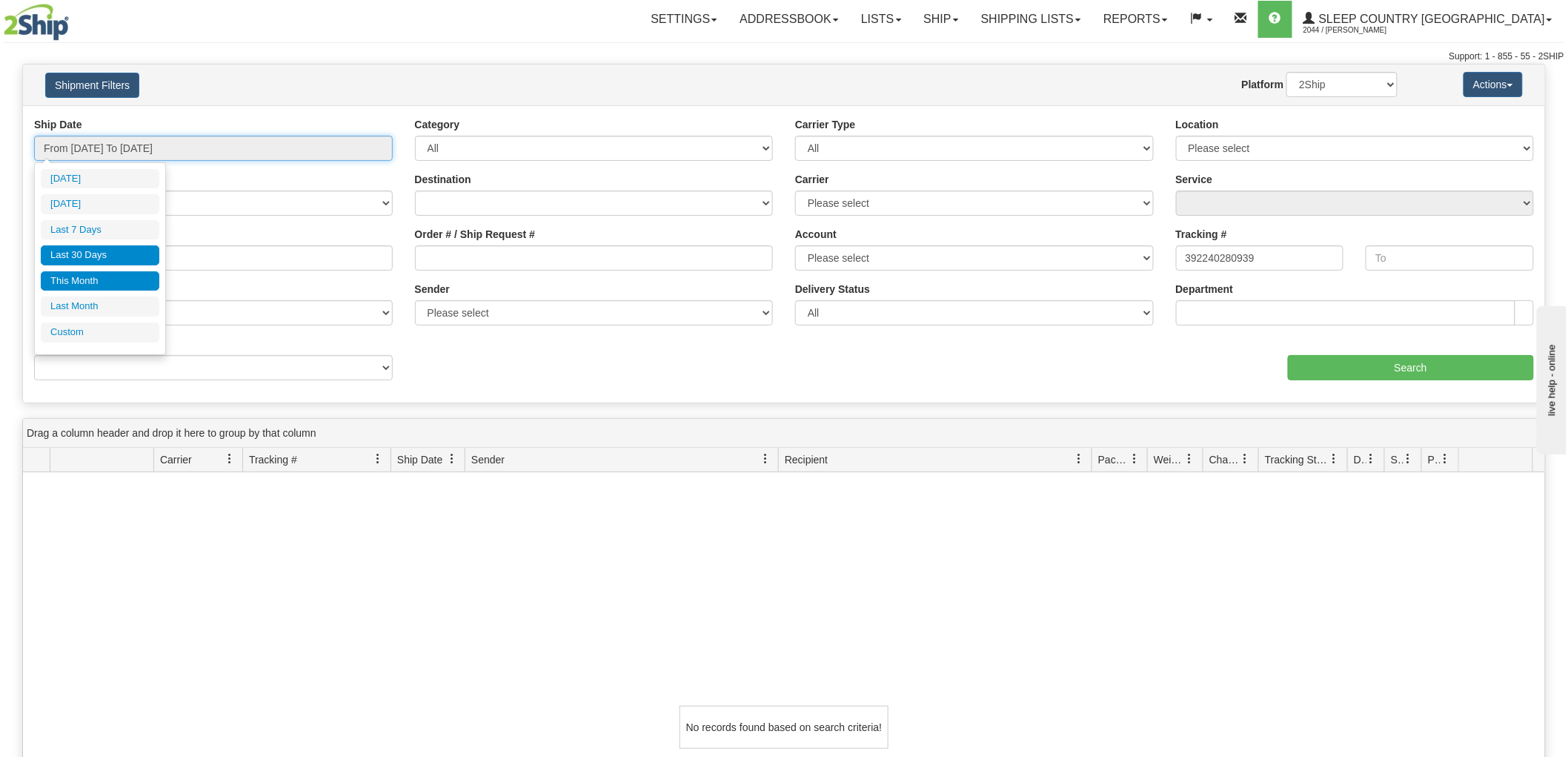
type input "08/01/2025"
type input "08/31/2025"
type input "[DATE]"
type input "07/01/2025"
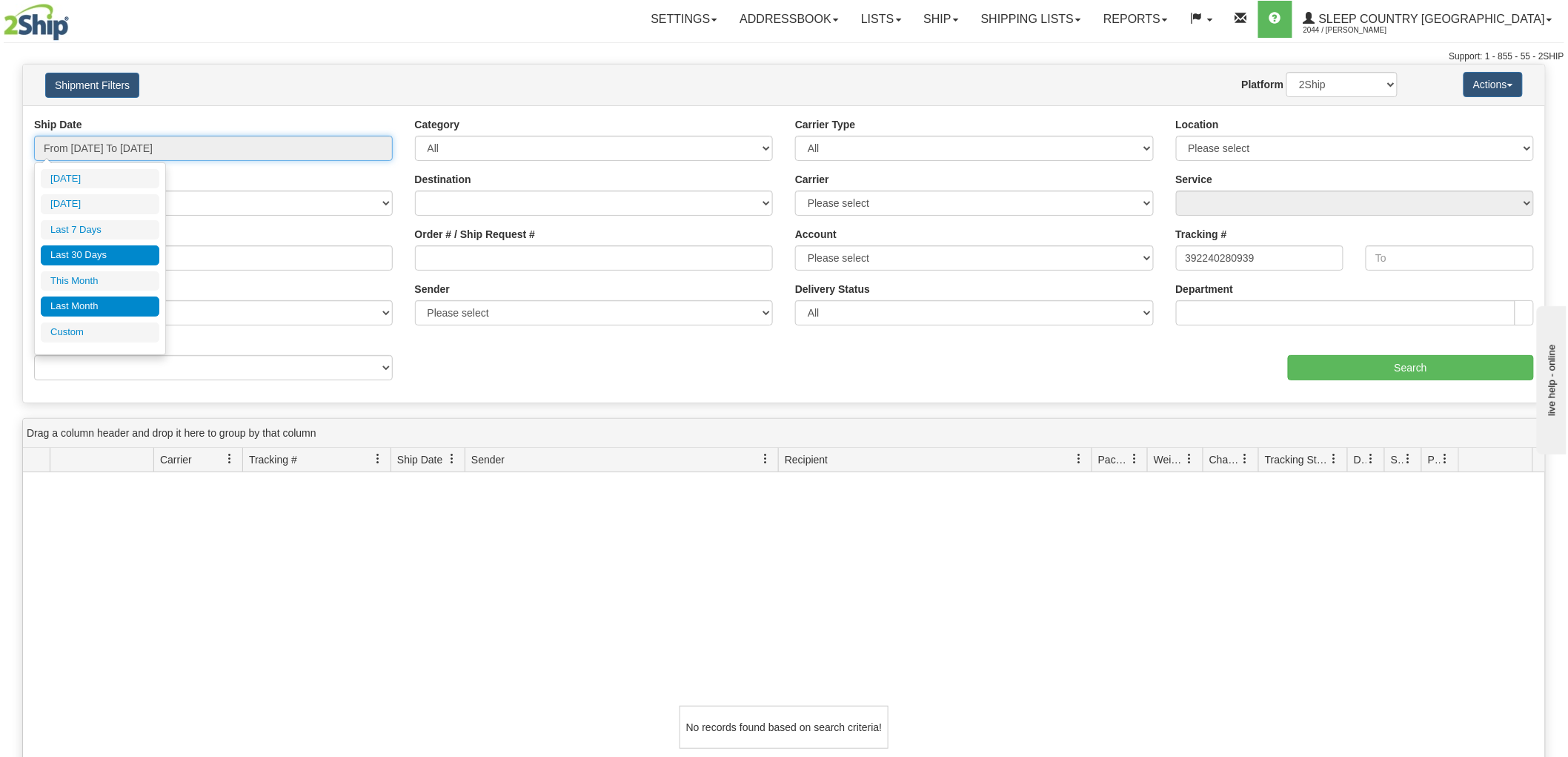
type input "07/31/2025"
type input "[DATE]"
click at [86, 327] on li "Custom" at bounding box center [100, 333] width 118 height 20
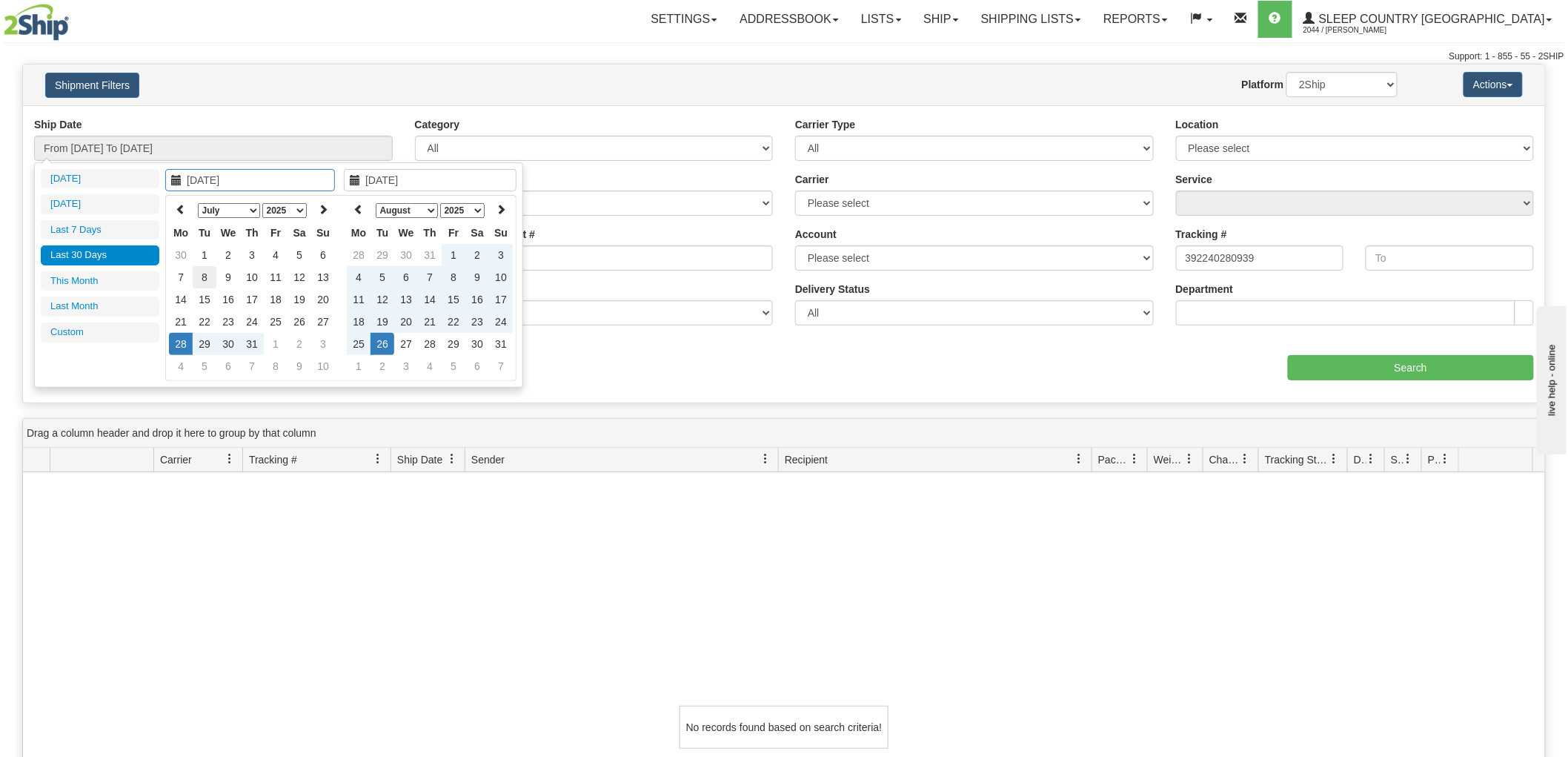
type input "07/01/2025"
type input "07/31/2025"
type input "[DATE]"
click at [186, 208] on icon at bounding box center [180, 209] width 10 height 10
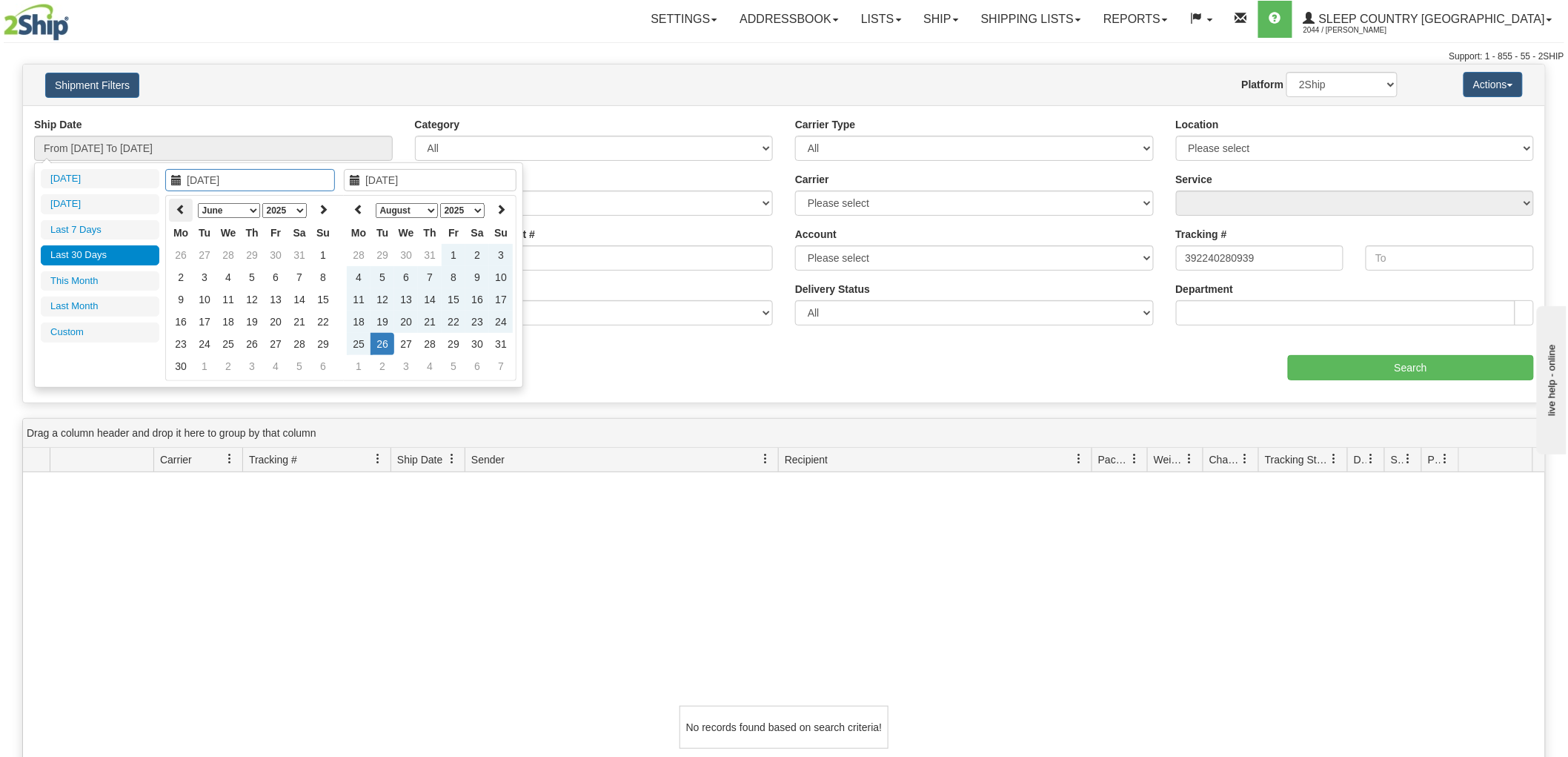
click at [180, 210] on icon at bounding box center [180, 209] width 10 height 10
type input "05/02/2025"
click at [283, 252] on td "2" at bounding box center [276, 255] width 24 height 22
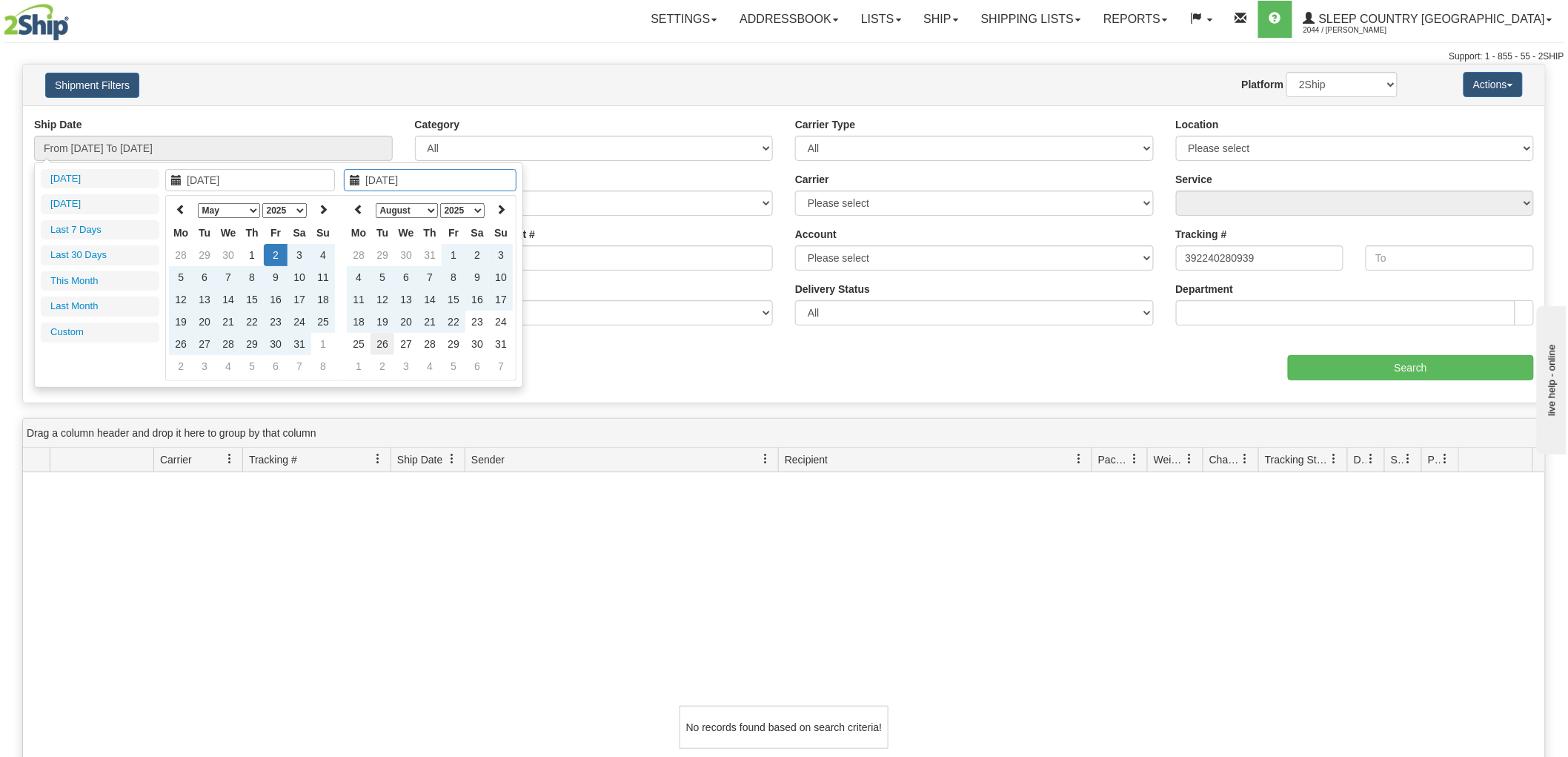
type input "[DATE]"
click at [379, 341] on td "26" at bounding box center [382, 344] width 24 height 22
type input "From 05/02/2025 To 08/26/2025"
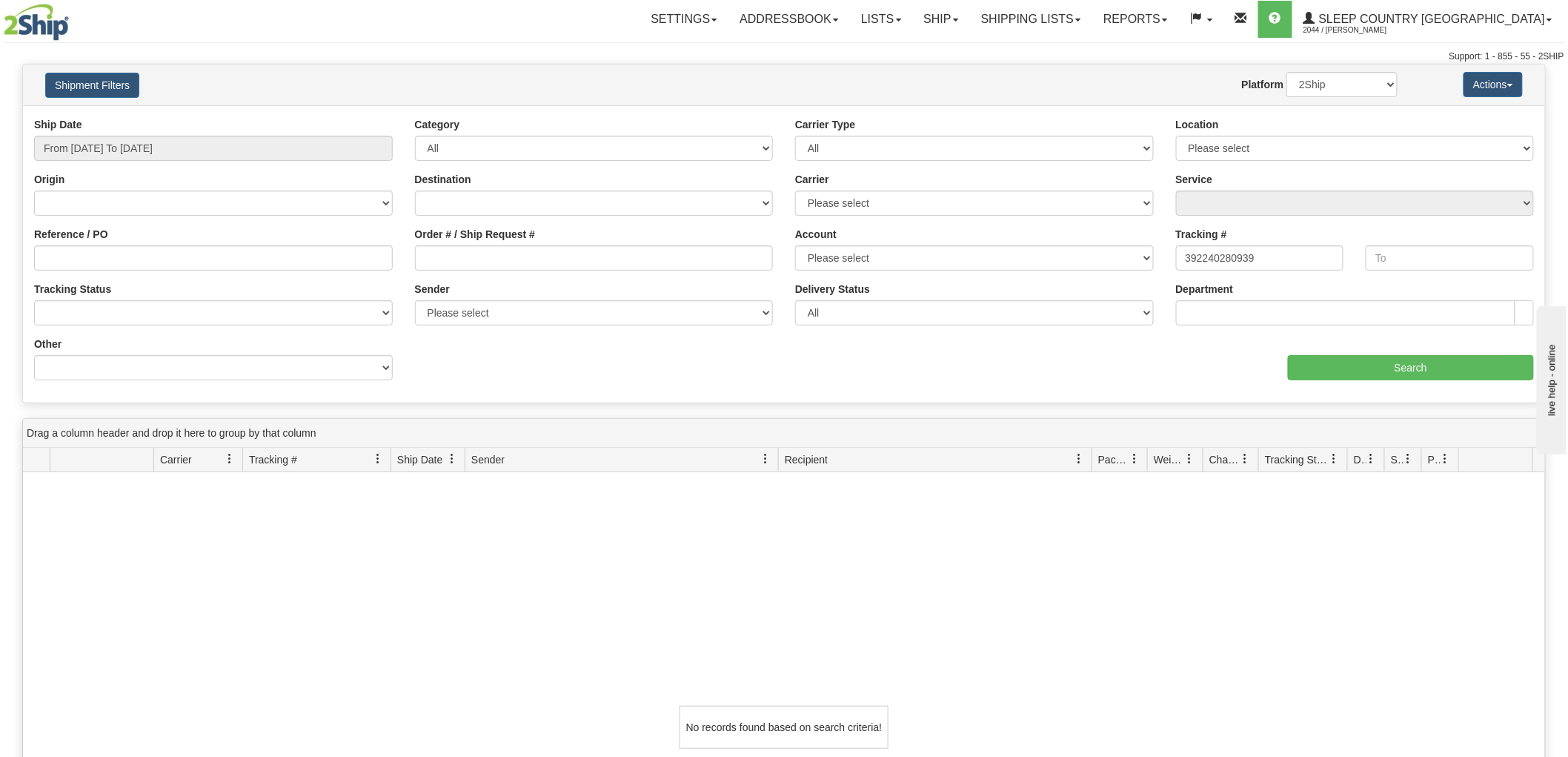
click at [1279, 271] on div "Tracking # 392240280939" at bounding box center [1261, 254] width 191 height 54
click at [1282, 265] on input "392240280939" at bounding box center [1261, 258] width 169 height 26
click at [1436, 267] on input "text" at bounding box center [1451, 258] width 169 height 26
paste input "392240280939"
type input "392240280939"
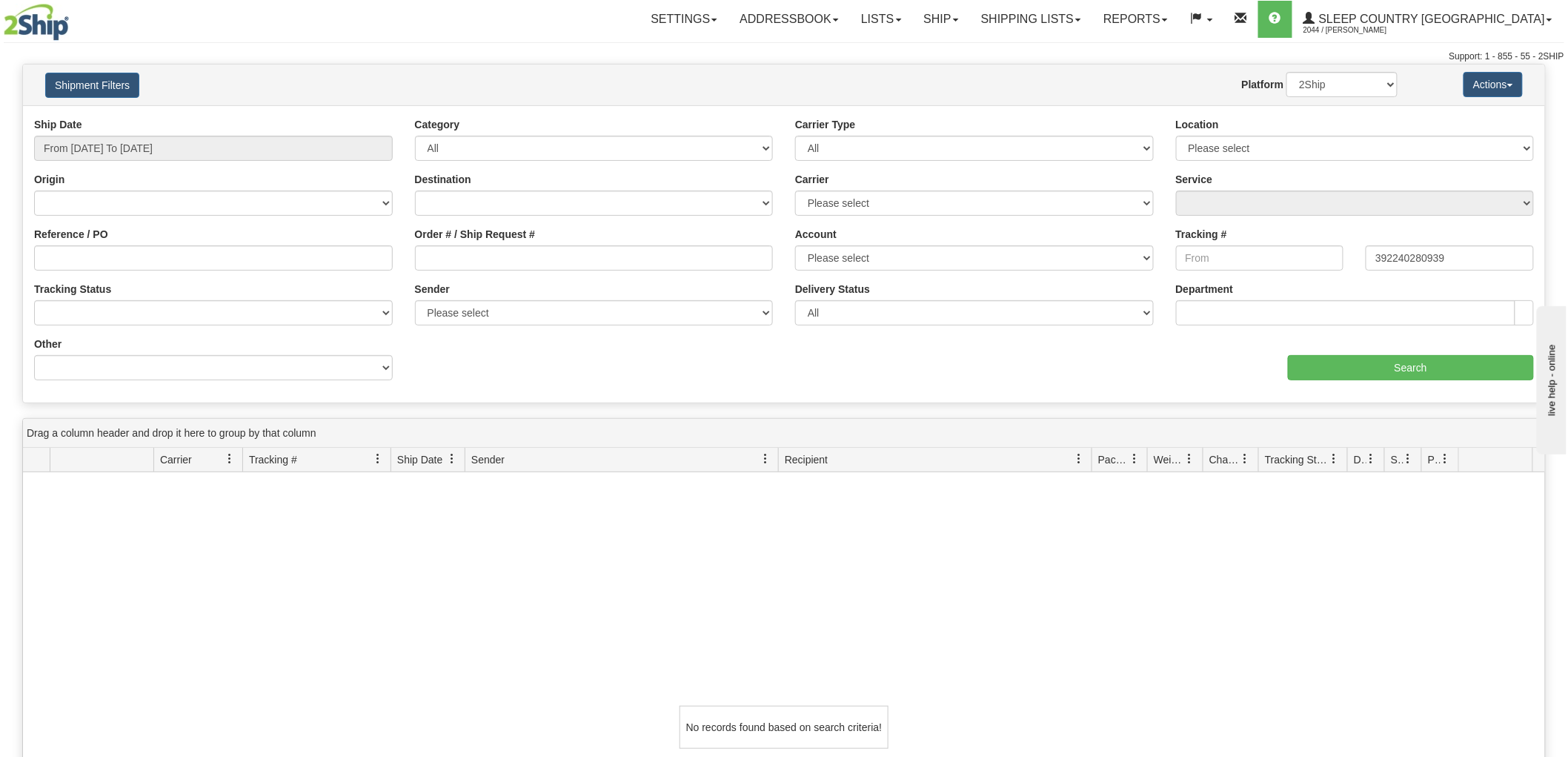
click at [1401, 387] on div "Ship Date From 05/02/2025 To 08/26/2025 Category All Inbound Outbound Carrier T…" at bounding box center [784, 255] width 1522 height 274
click at [1416, 370] on input "Search" at bounding box center [1411, 368] width 246 height 26
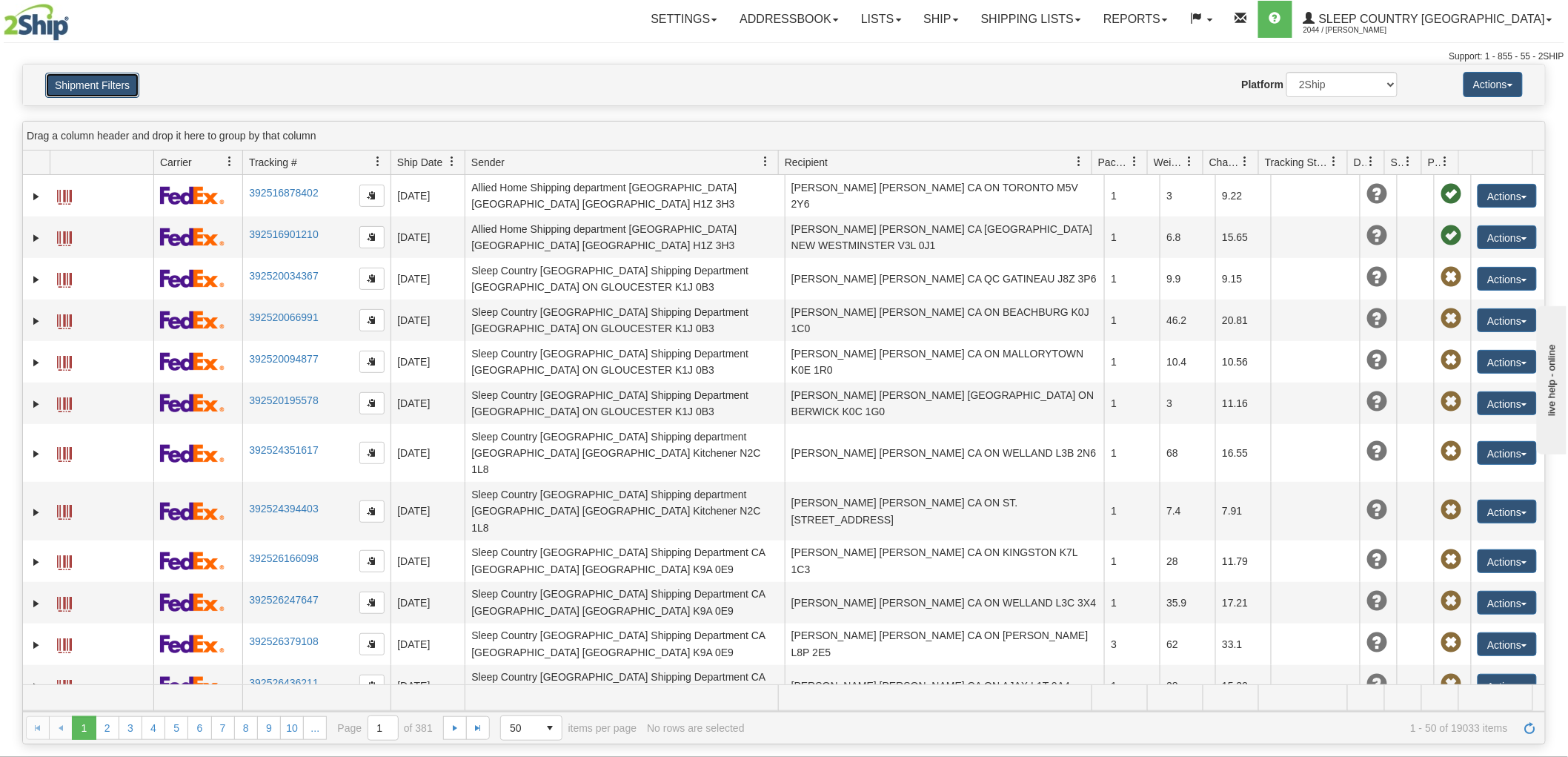
click at [116, 77] on button "Shipment Filters" at bounding box center [92, 85] width 94 height 26
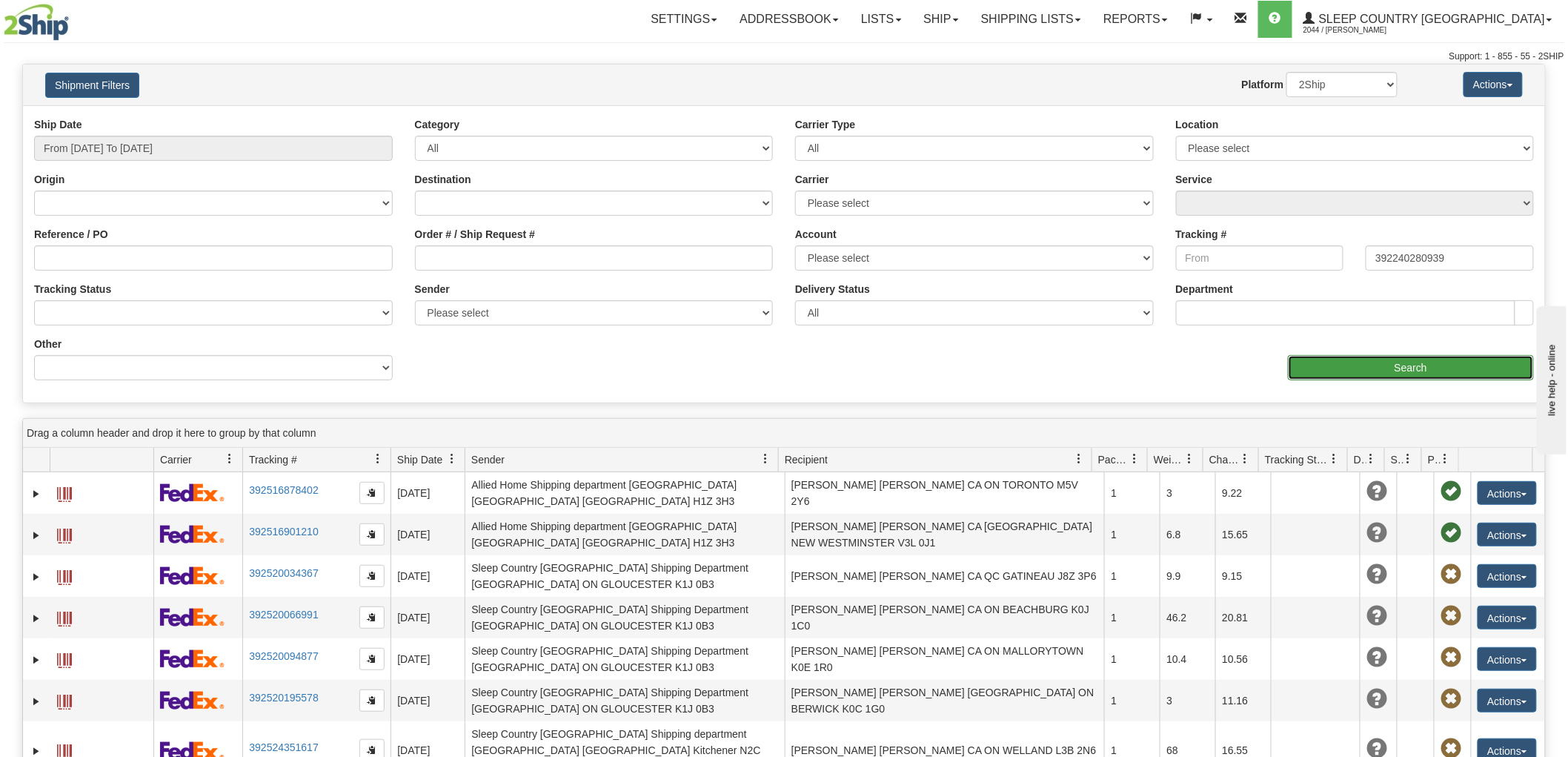
click at [1389, 358] on input "Search" at bounding box center [1411, 368] width 246 height 26
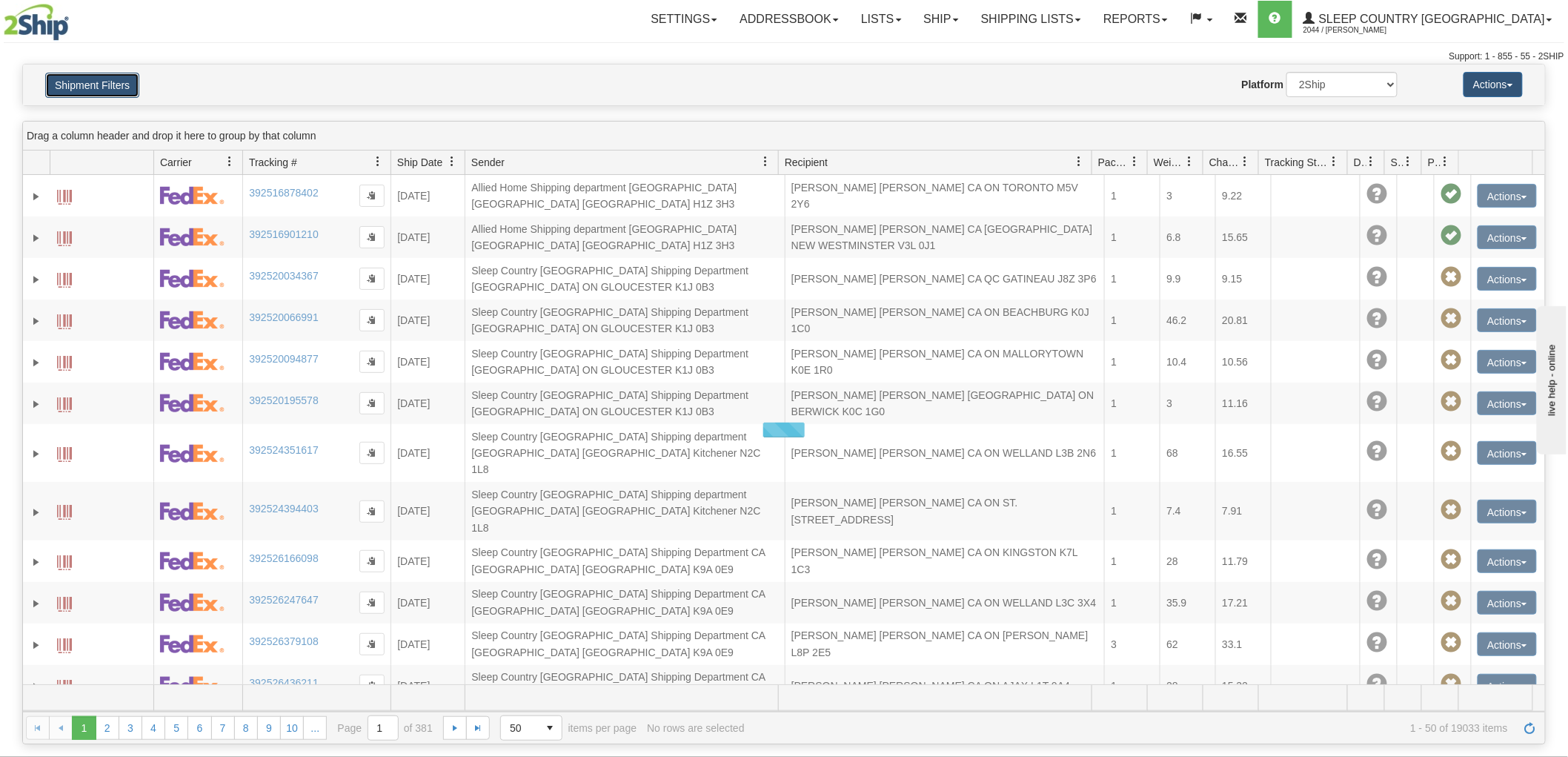
click at [54, 83] on button "Shipment Filters" at bounding box center [92, 85] width 94 height 26
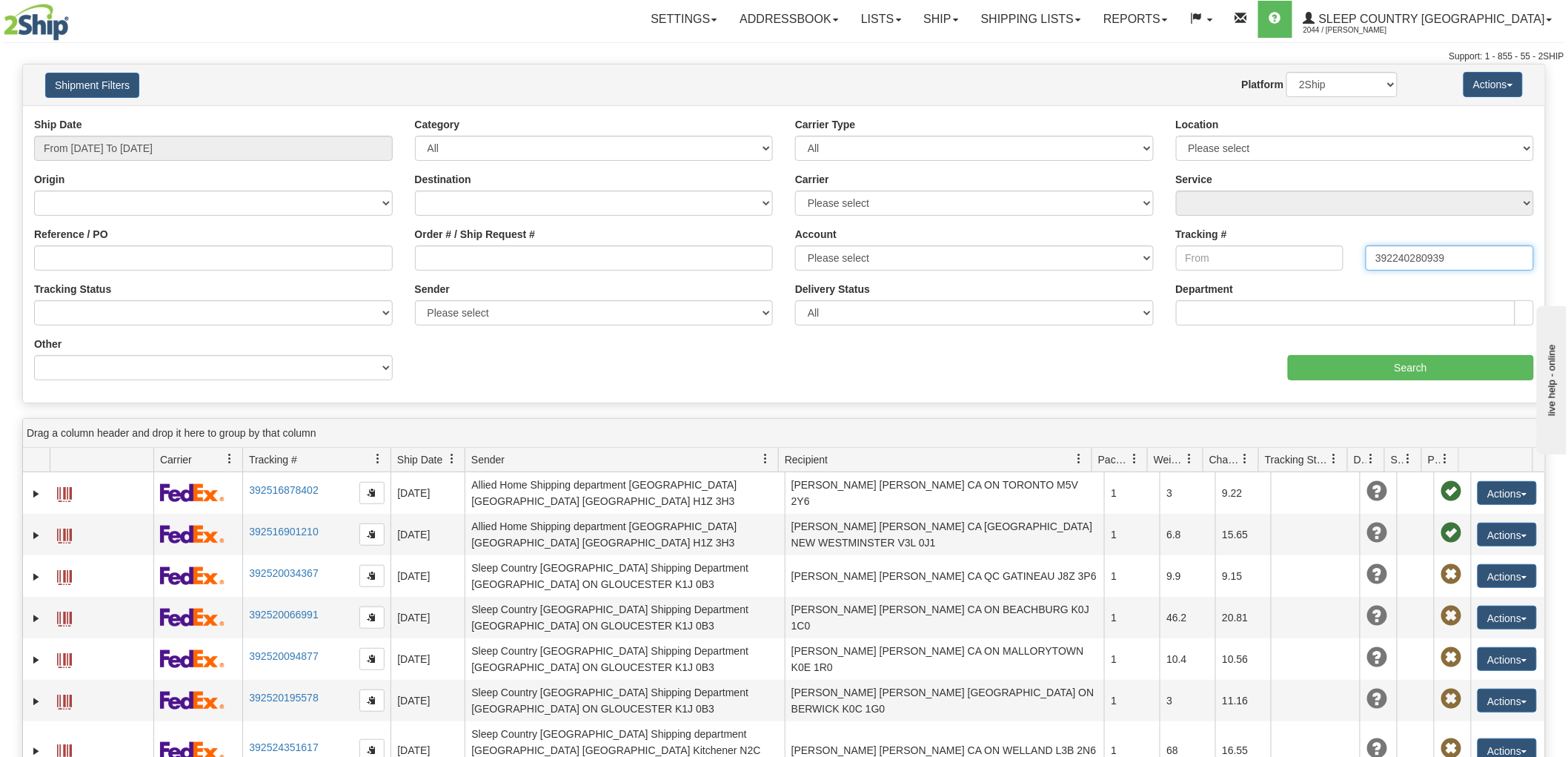
click at [1455, 246] on input "392240280939" at bounding box center [1451, 258] width 169 height 26
click at [1296, 257] on input "Tracking #" at bounding box center [1261, 258] width 169 height 26
paste input "392240280939"
type input "392240280939"
click at [1366, 353] on div "aaa Search" at bounding box center [1165, 358] width 761 height 43
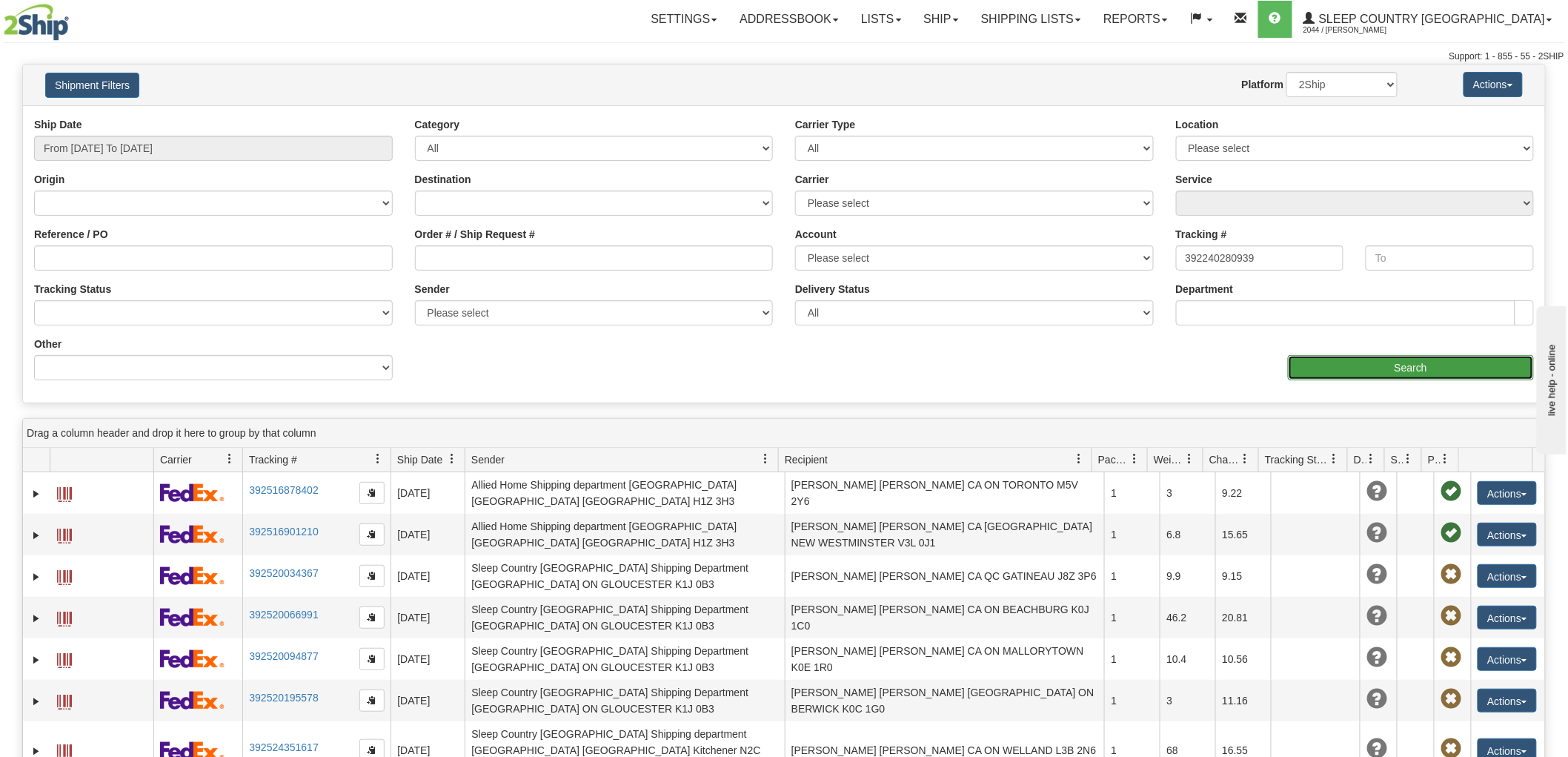
click at [1373, 358] on input "Search" at bounding box center [1411, 368] width 246 height 26
